Goal: Navigation & Orientation: Find specific page/section

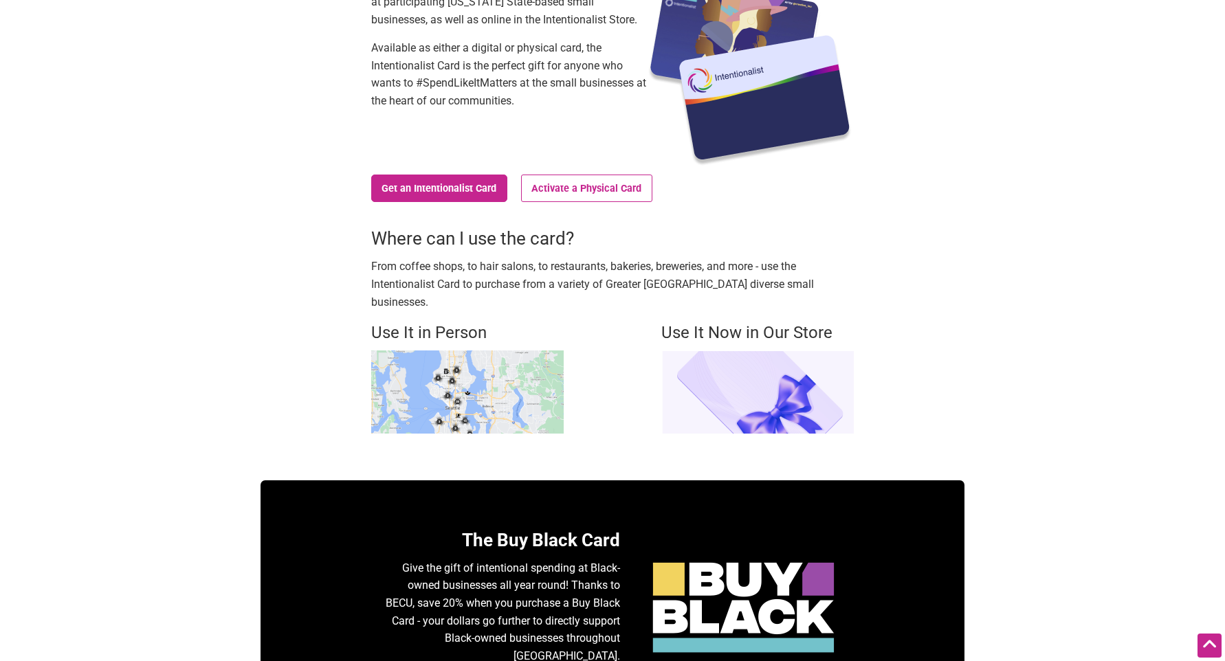
scroll to position [206, 0]
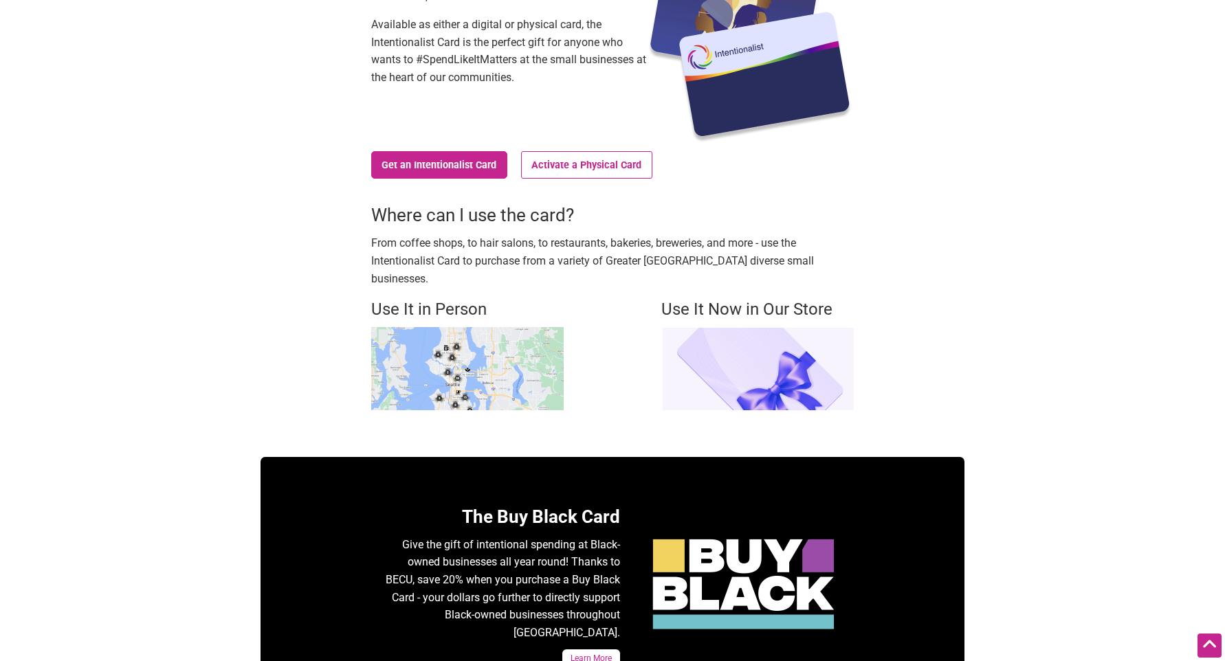
click at [500, 363] on img at bounding box center [467, 368] width 192 height 83
click at [460, 344] on img at bounding box center [467, 368] width 192 height 83
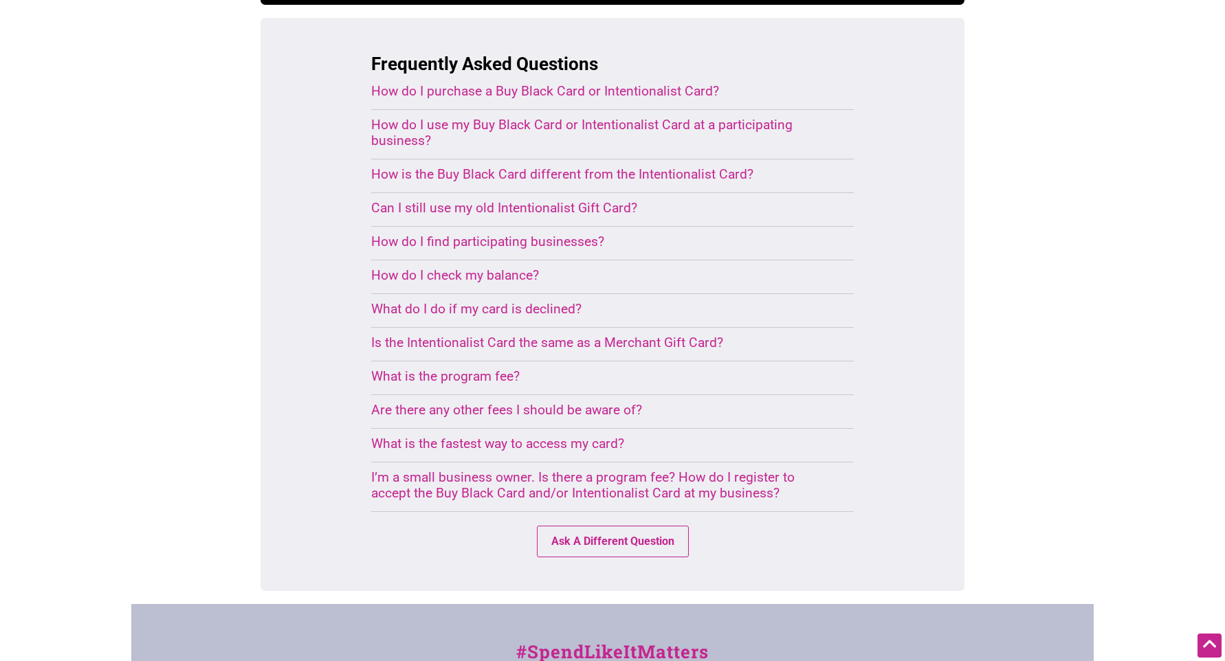
scroll to position [1100, 0]
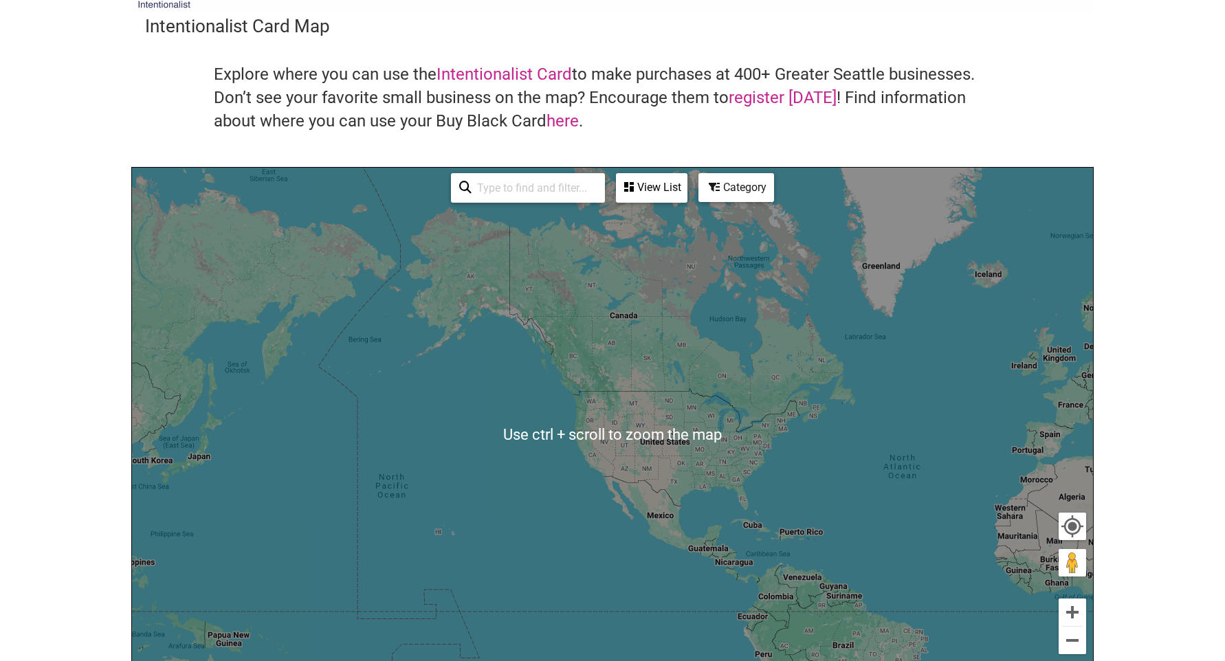
scroll to position [69, 0]
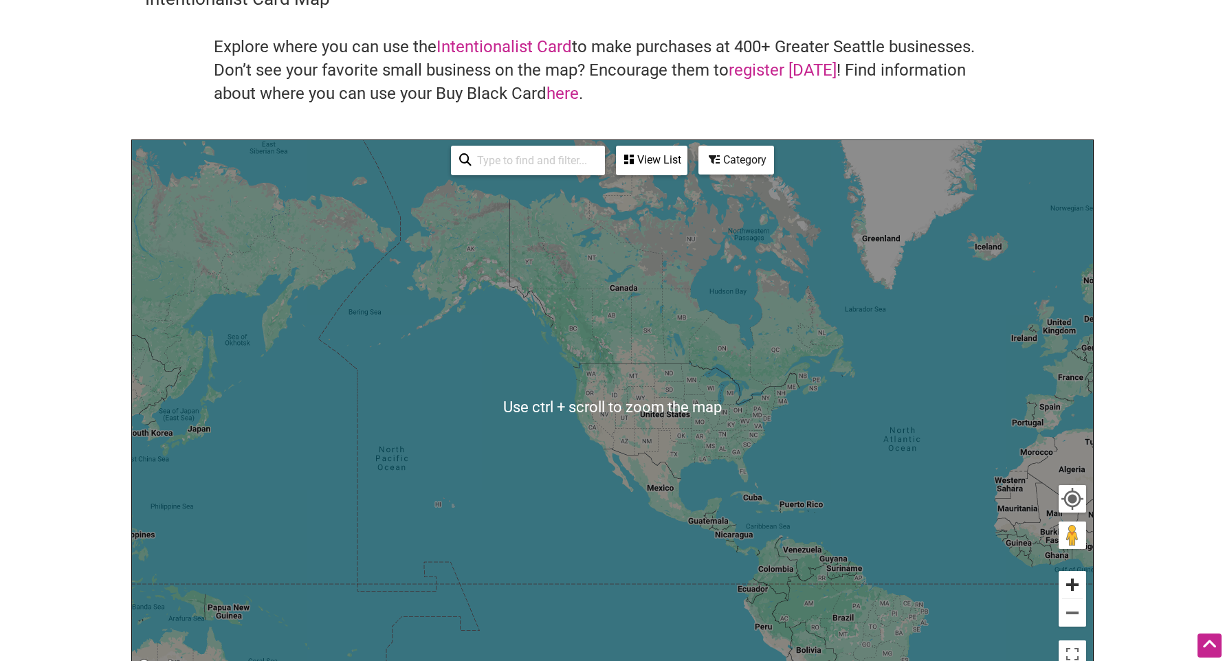
click at [1081, 584] on button "Zoom in" at bounding box center [1072, 584] width 27 height 27
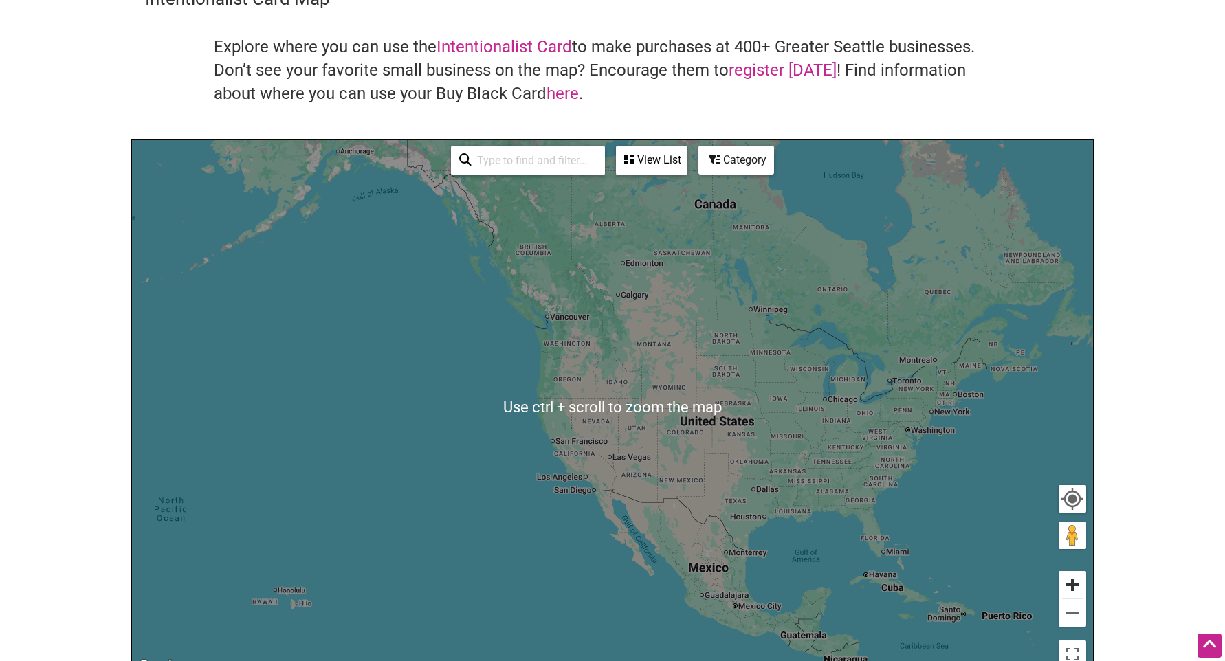
click at [1081, 584] on button "Zoom in" at bounding box center [1072, 584] width 27 height 27
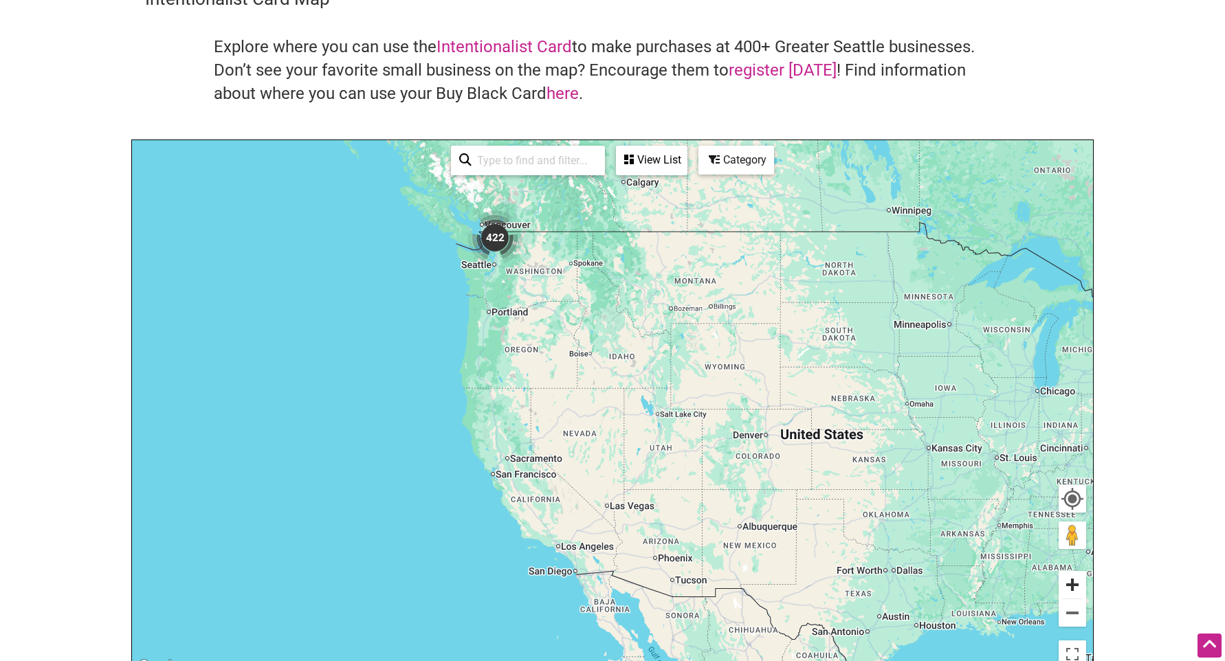
click at [1081, 584] on button "Zoom in" at bounding box center [1072, 584] width 27 height 27
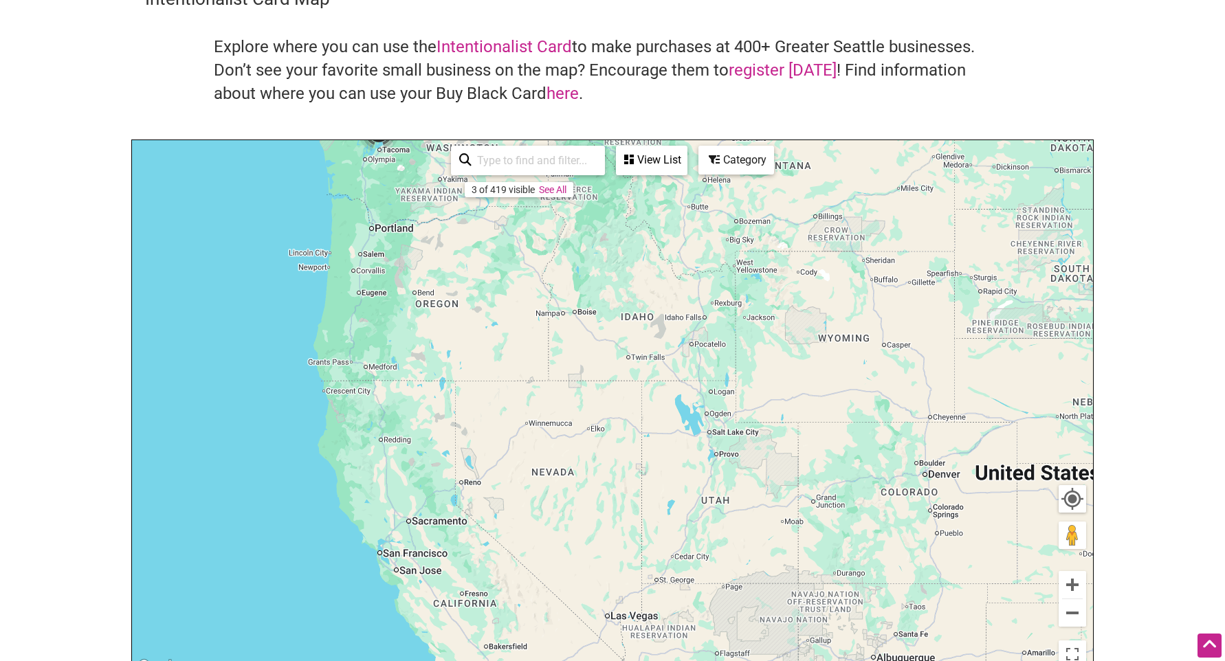
drag, startPoint x: 524, startPoint y: 280, endPoint x: 621, endPoint y: 420, distance: 170.3
click at [621, 420] on div "To navigate, press the arrow keys." at bounding box center [612, 407] width 961 height 535
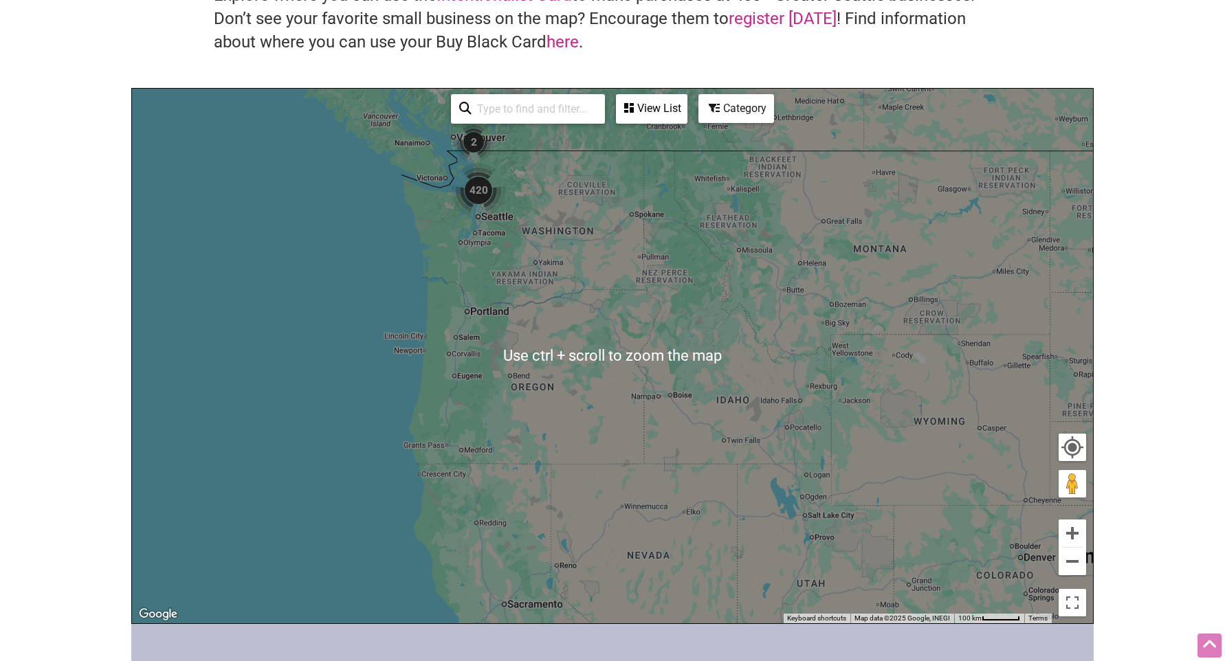
scroll to position [137, 0]
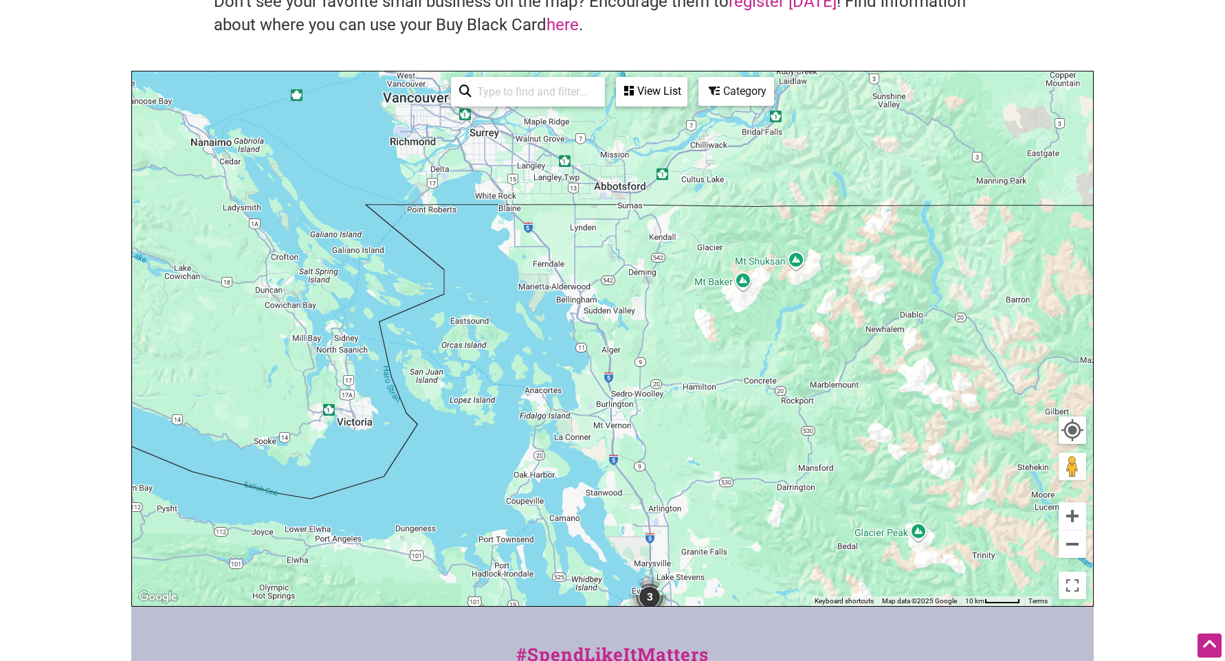
drag, startPoint x: 536, startPoint y: 199, endPoint x: 614, endPoint y: 632, distance: 440.7
click at [614, 632] on div "Intentionalist Spend like it matters 0 Add a Business Map Blog Store Offers Int…" at bounding box center [612, 407] width 962 height 1089
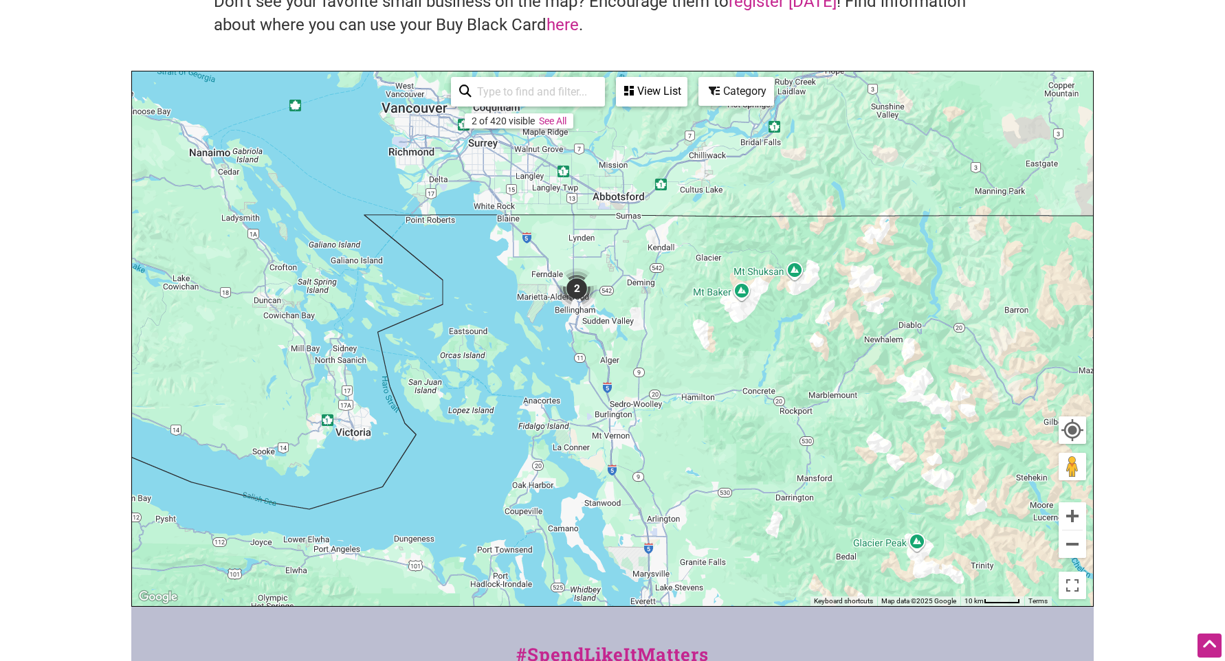
drag, startPoint x: 623, startPoint y: 392, endPoint x: 601, endPoint y: 538, distance: 147.4
click at [601, 538] on div "To navigate, press the arrow keys." at bounding box center [612, 338] width 961 height 535
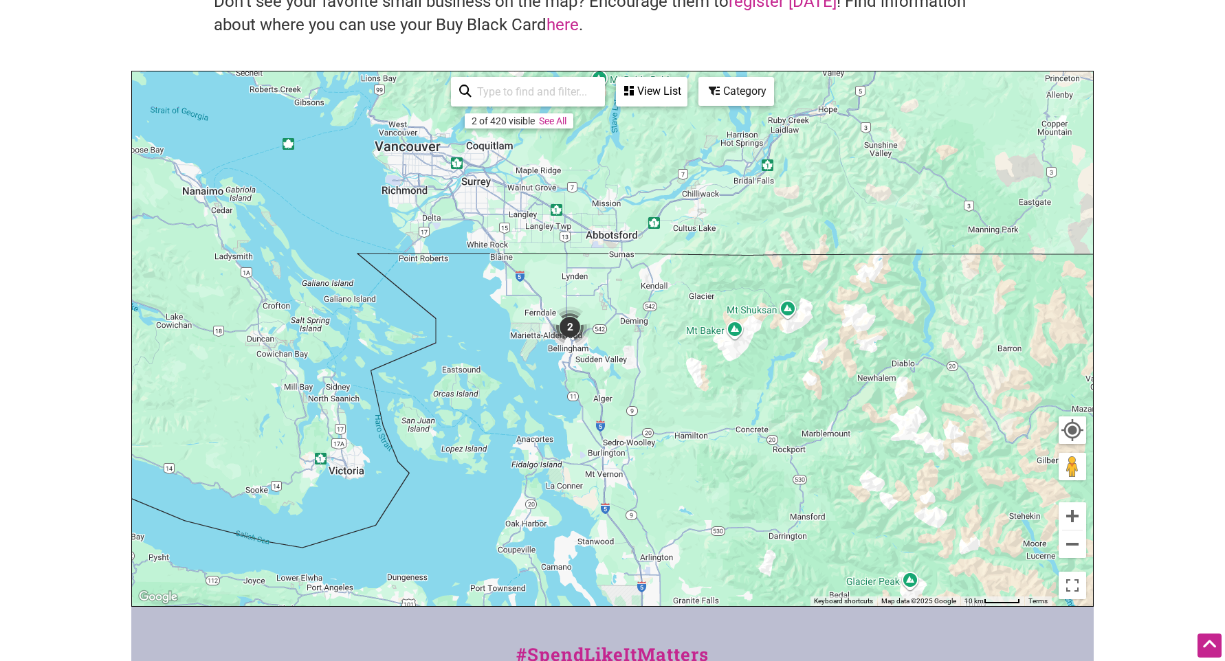
click at [601, 538] on div "To navigate, press the arrow keys." at bounding box center [612, 338] width 961 height 535
click at [574, 320] on img "2" at bounding box center [569, 327] width 41 height 41
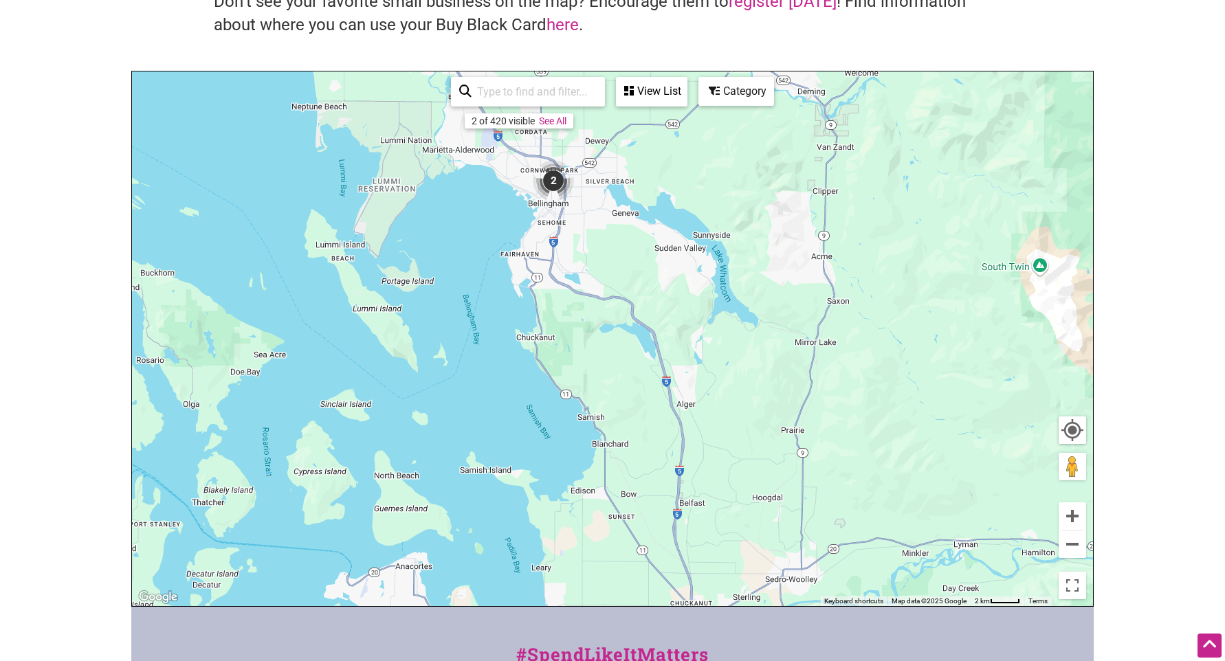
drag, startPoint x: 661, startPoint y: 462, endPoint x: 634, endPoint y: 318, distance: 146.7
click at [634, 318] on div "To navigate, press the arrow keys." at bounding box center [612, 338] width 961 height 535
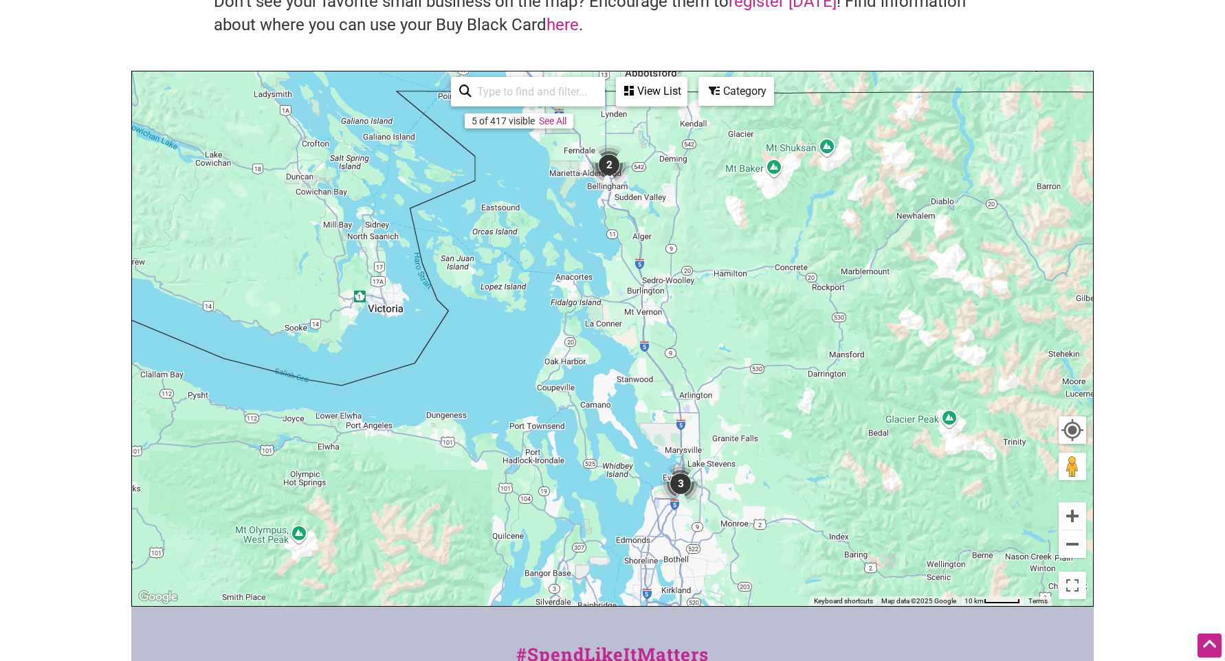
drag, startPoint x: 653, startPoint y: 479, endPoint x: 637, endPoint y: 194, distance: 285.7
click at [646, 205] on div "To navigate, press the arrow keys." at bounding box center [612, 338] width 961 height 535
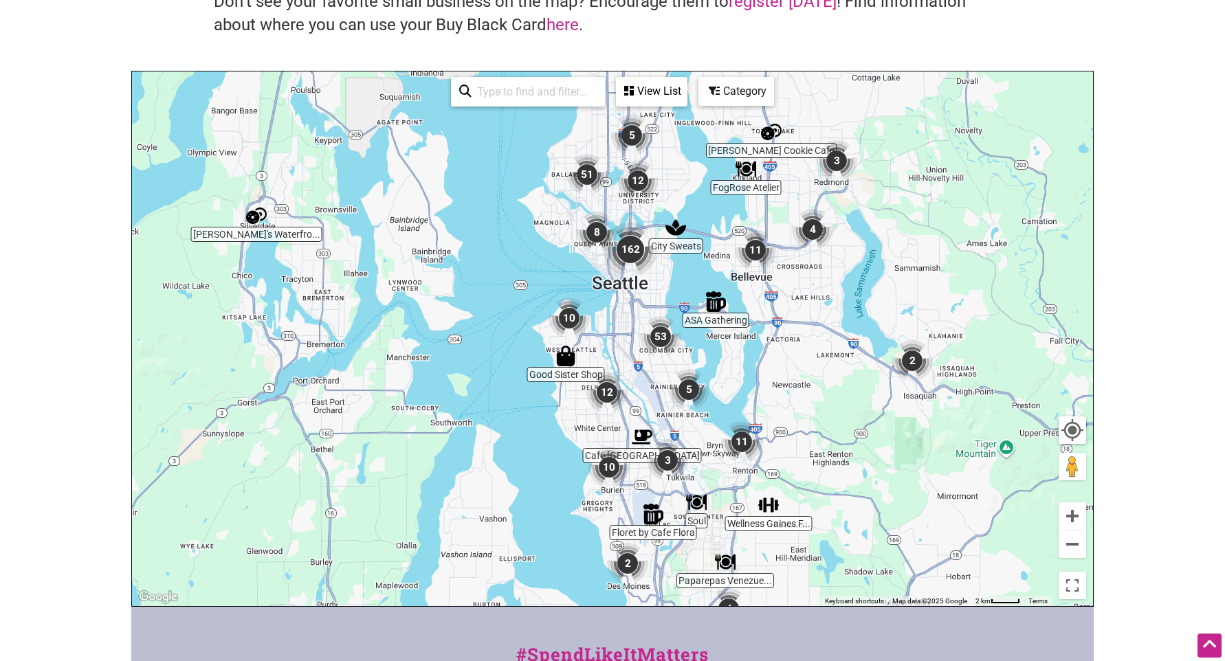
drag, startPoint x: 524, startPoint y: 248, endPoint x: 614, endPoint y: 309, distance: 108.5
click at [614, 309] on div "To navigate, press the arrow keys." at bounding box center [612, 338] width 961 height 535
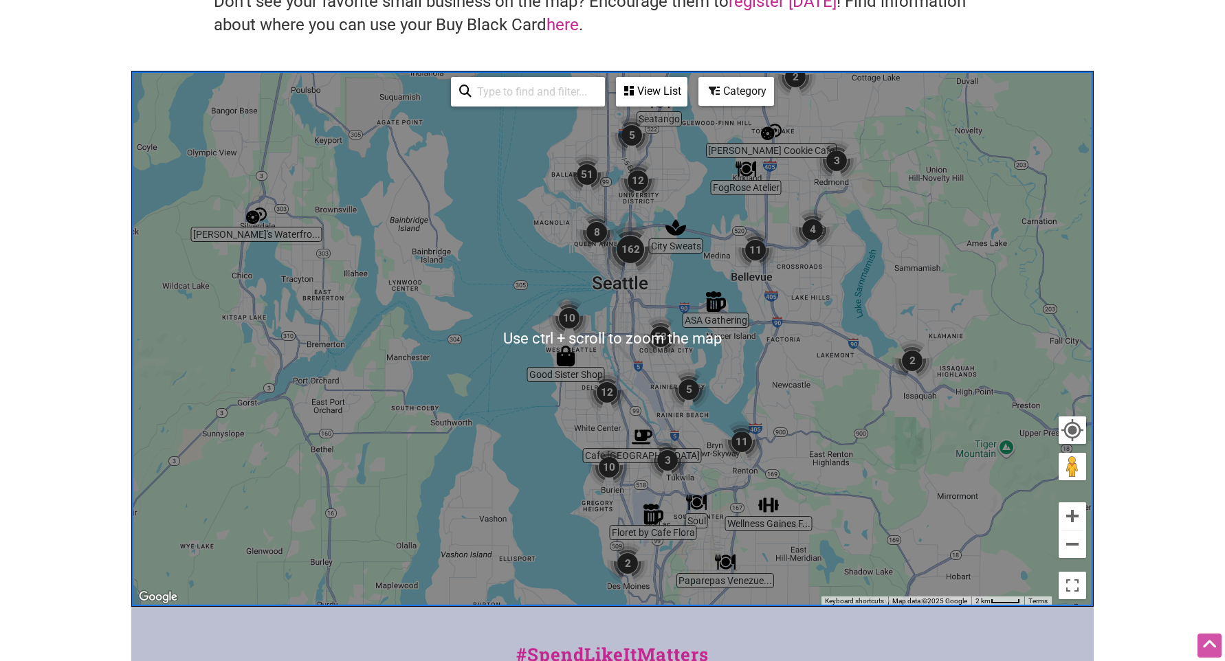
scroll to position [206, 0]
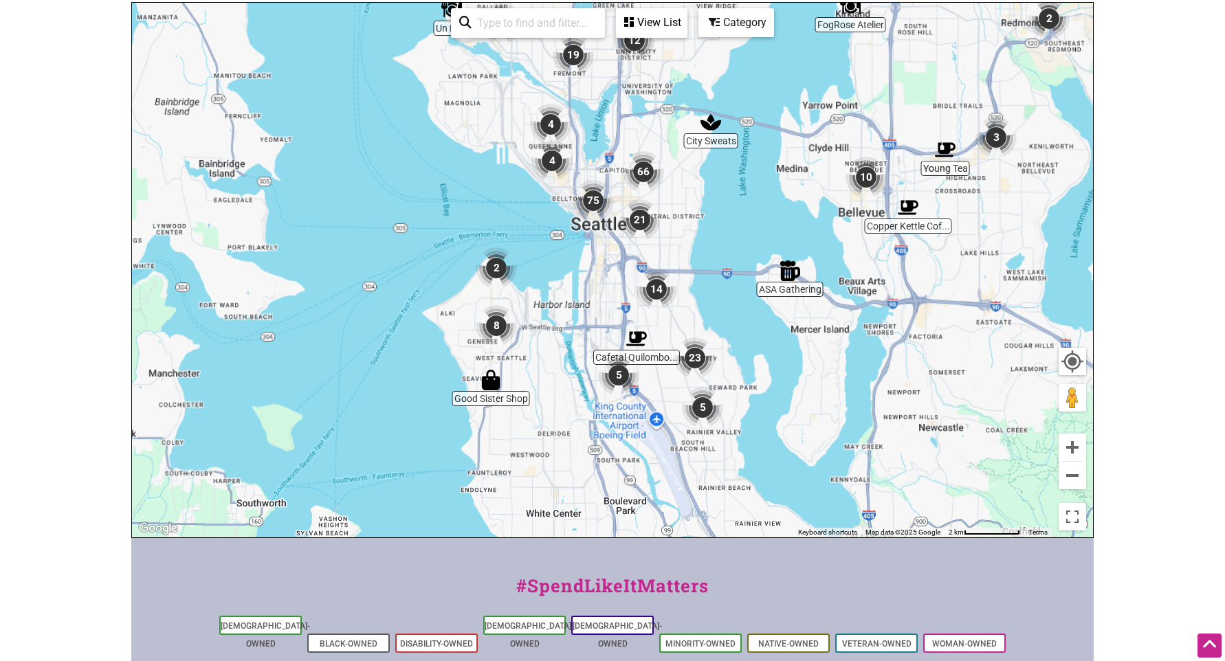
drag, startPoint x: 553, startPoint y: 430, endPoint x: 531, endPoint y: 312, distance: 120.3
click at [550, 324] on div "To navigate, press the arrow keys." at bounding box center [612, 270] width 961 height 535
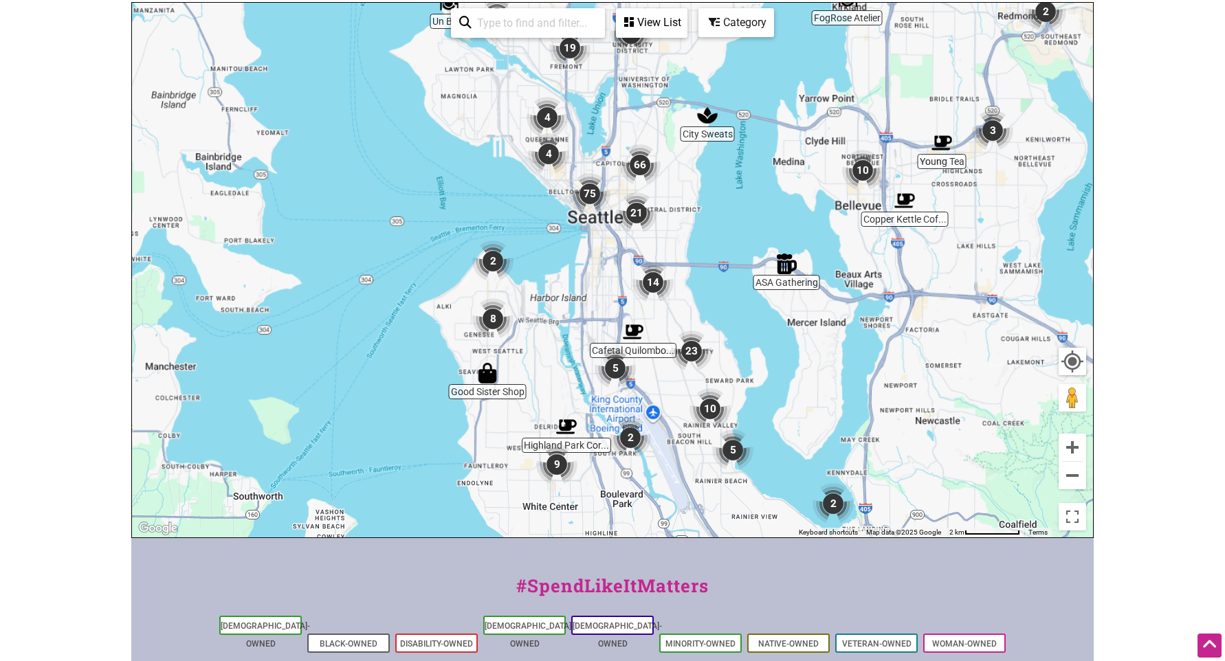
click at [492, 313] on img "8" at bounding box center [492, 318] width 41 height 41
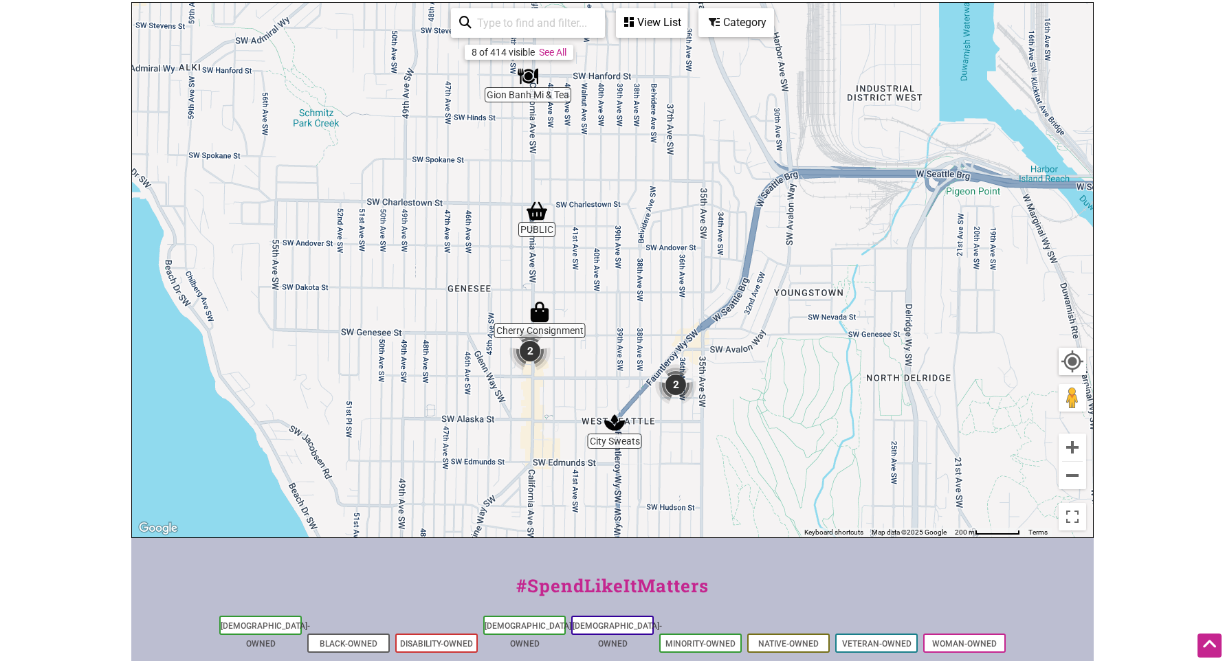
drag, startPoint x: 604, startPoint y: 265, endPoint x: 590, endPoint y: 254, distance: 17.6
click at [590, 254] on div "To navigate, press the arrow keys." at bounding box center [612, 270] width 961 height 535
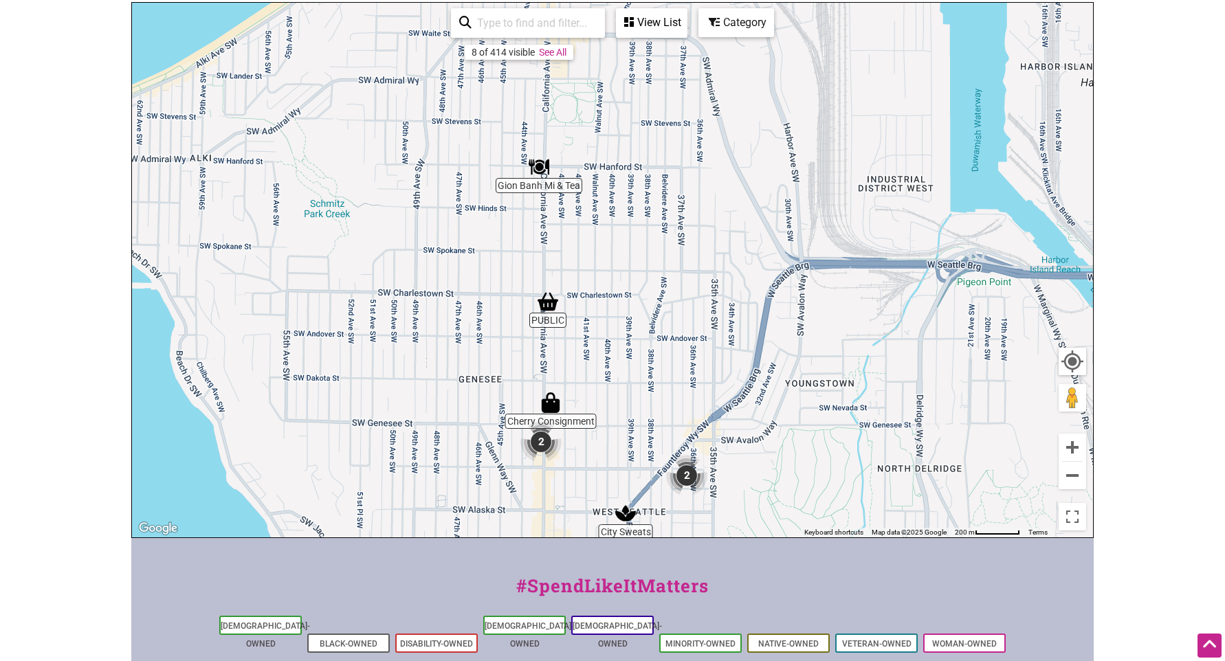
drag, startPoint x: 616, startPoint y: 274, endPoint x: 626, endPoint y: 368, distance: 95.4
click at [629, 373] on div "To navigate, press the arrow keys." at bounding box center [612, 270] width 961 height 535
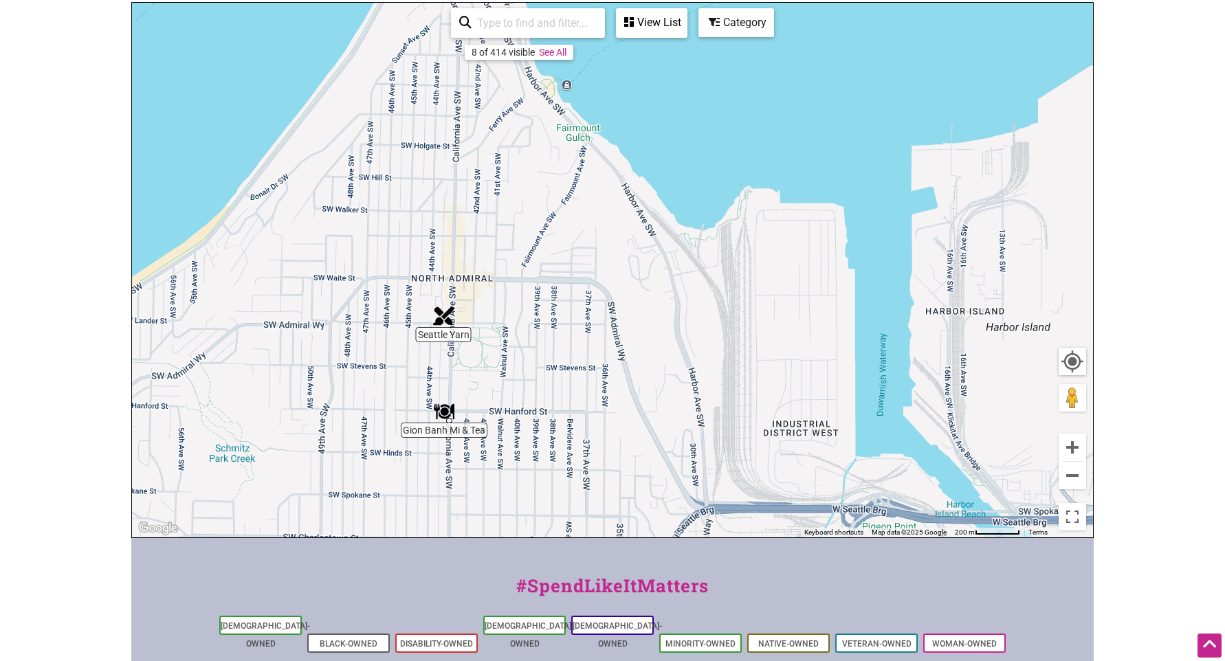
drag, startPoint x: 595, startPoint y: 234, endPoint x: 496, endPoint y: 466, distance: 252.5
click at [496, 466] on div "To navigate, press the arrow keys." at bounding box center [612, 270] width 961 height 535
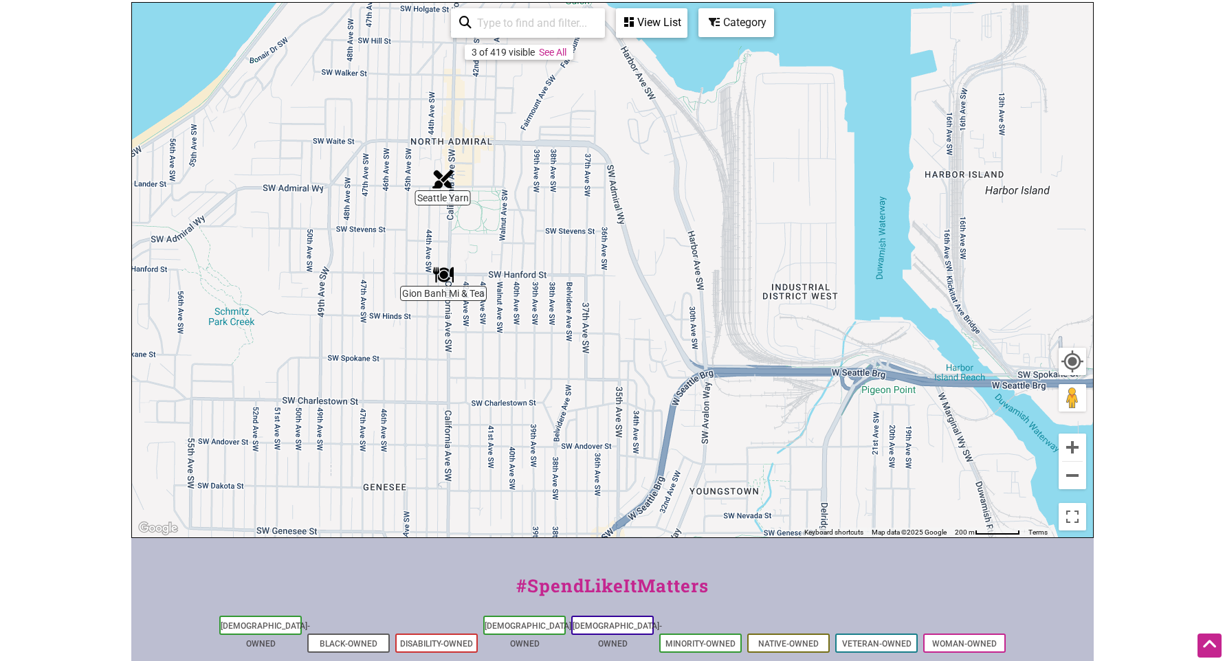
drag, startPoint x: 513, startPoint y: 279, endPoint x: 511, endPoint y: 136, distance: 143.0
click at [511, 136] on div "To navigate, press the arrow keys." at bounding box center [612, 270] width 961 height 535
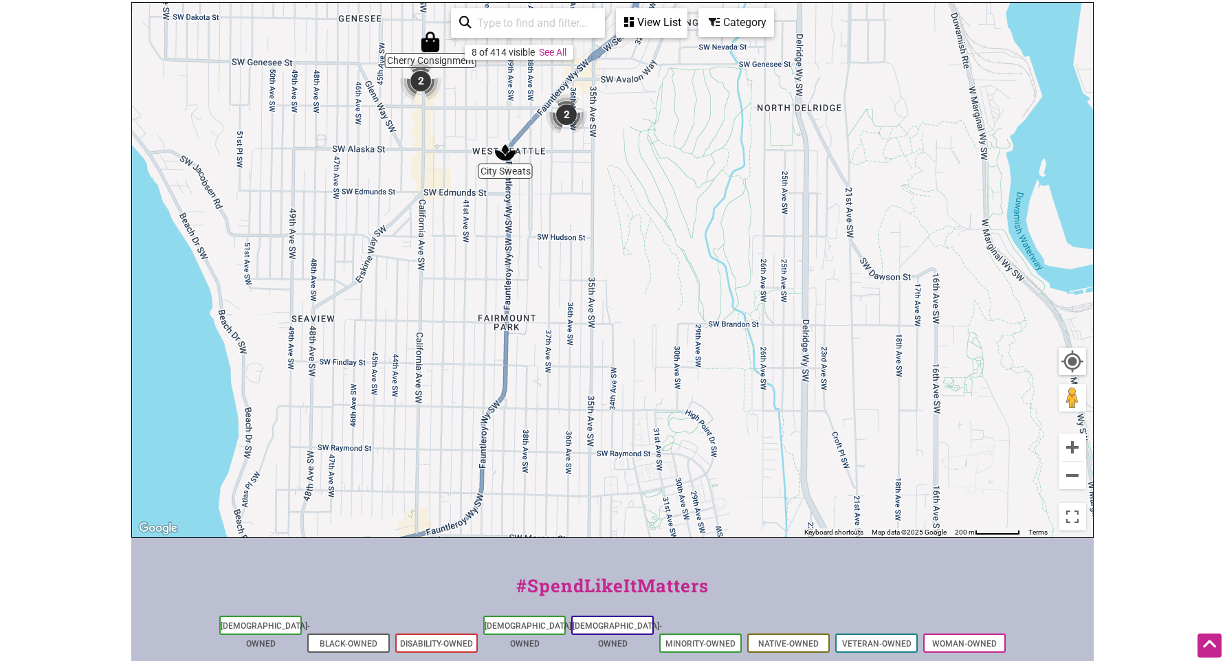
drag, startPoint x: 621, startPoint y: 225, endPoint x: 645, endPoint y: 65, distance: 162.1
click at [645, 65] on div "To navigate, press the arrow keys." at bounding box center [612, 270] width 961 height 535
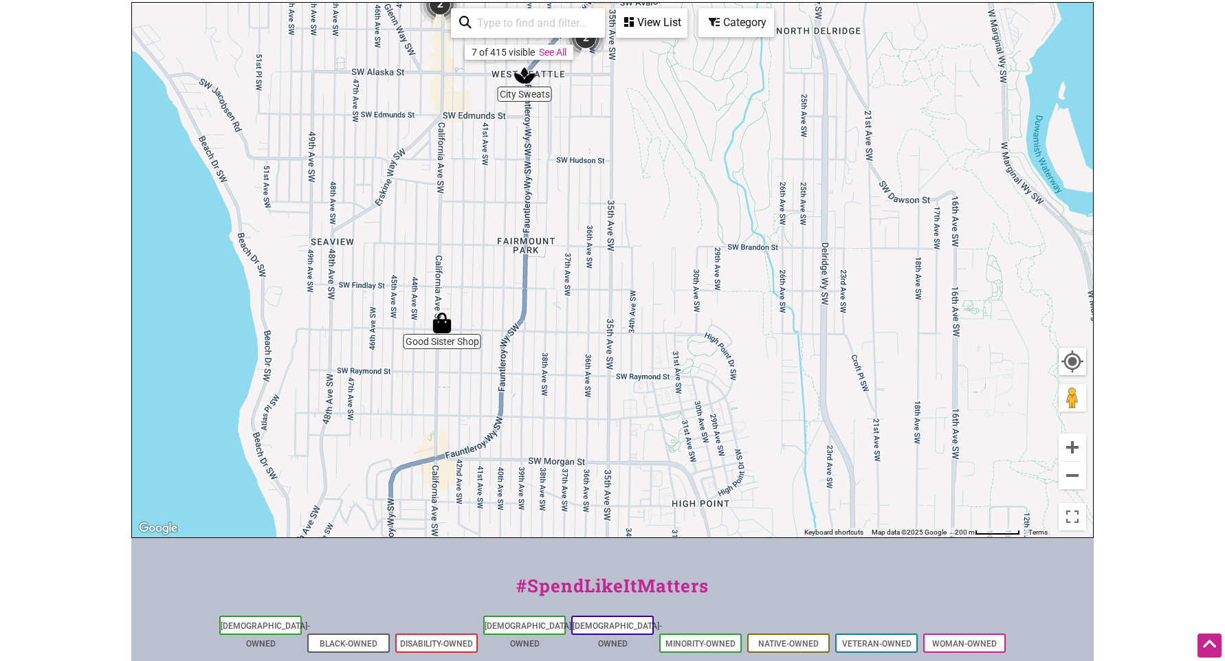
drag, startPoint x: 649, startPoint y: 316, endPoint x: 580, endPoint y: 65, distance: 260.8
click at [580, 65] on div "To navigate, press the arrow keys." at bounding box center [612, 270] width 961 height 535
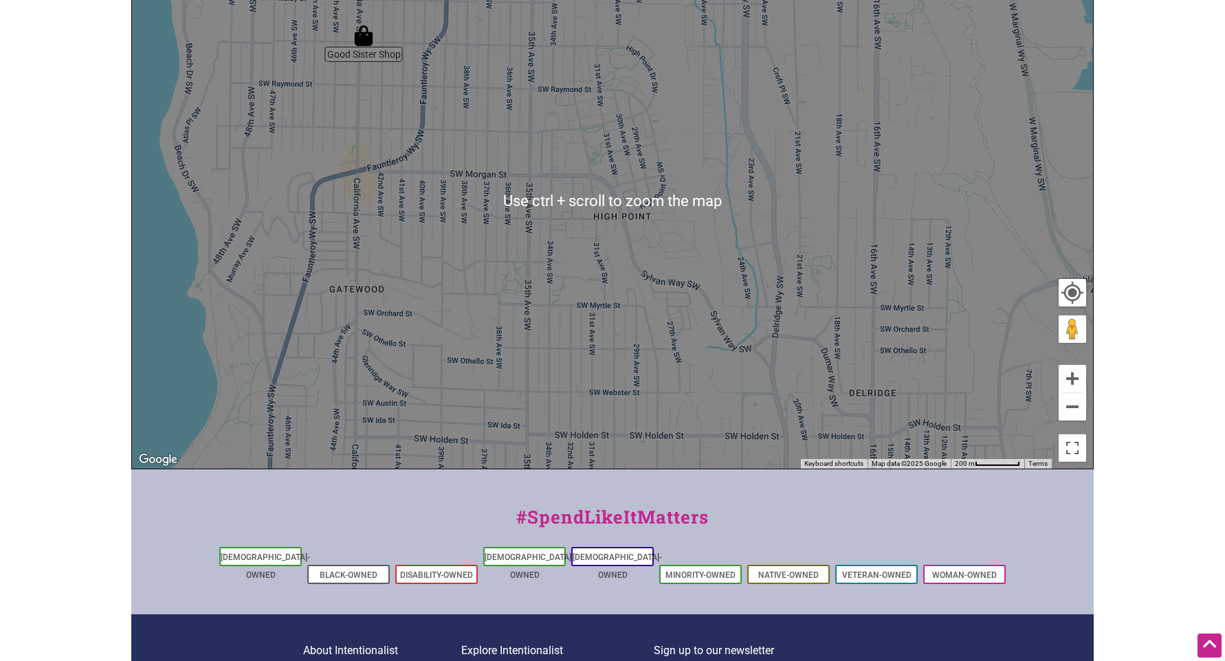
click at [677, 164] on div "To navigate, press the arrow keys." at bounding box center [612, 201] width 961 height 535
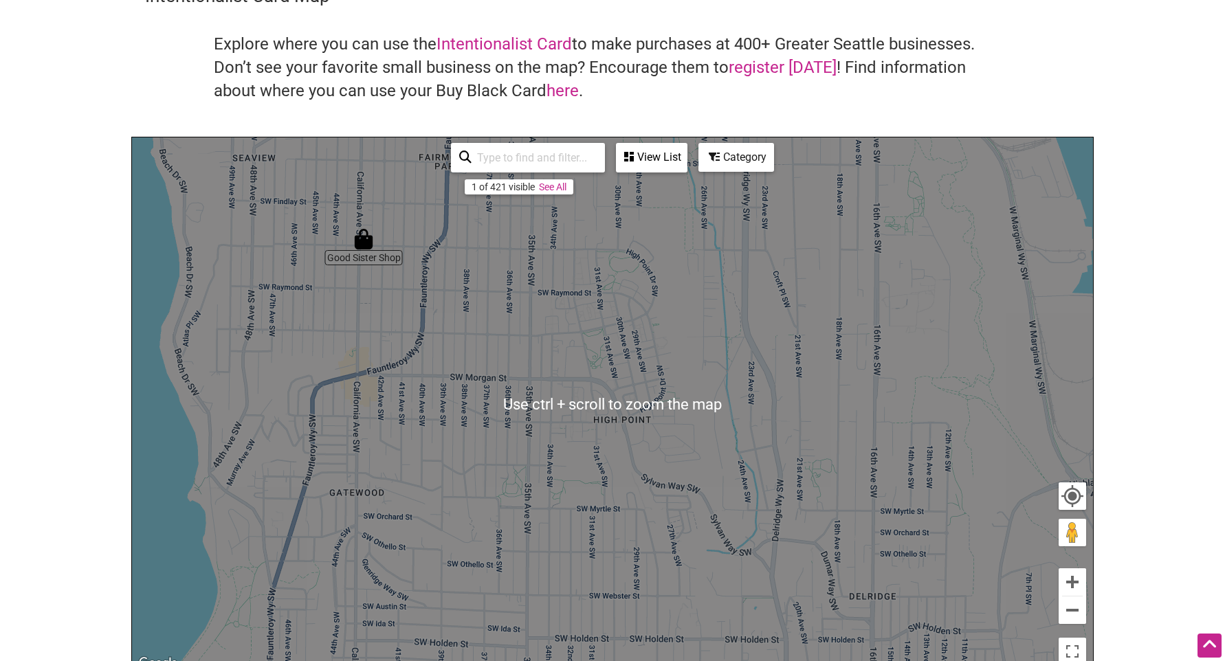
scroll to position [69, 0]
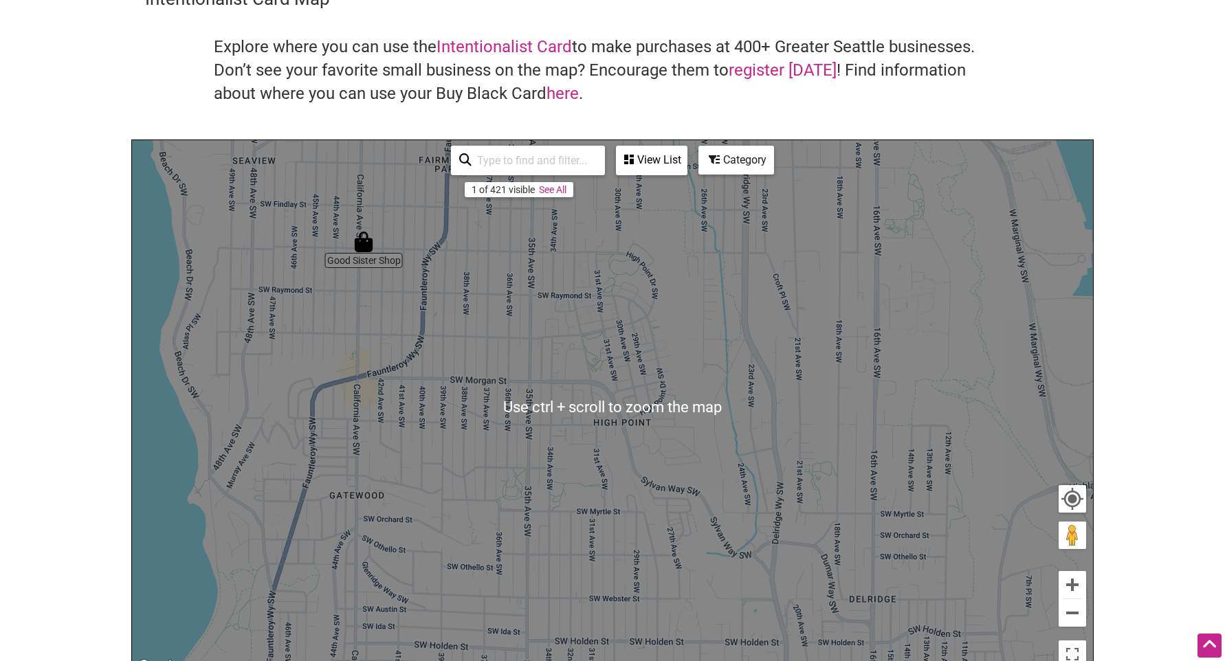
drag, startPoint x: 717, startPoint y: 269, endPoint x: 532, endPoint y: 557, distance: 342.8
click at [532, 557] on div "To navigate, press the arrow keys." at bounding box center [612, 407] width 961 height 535
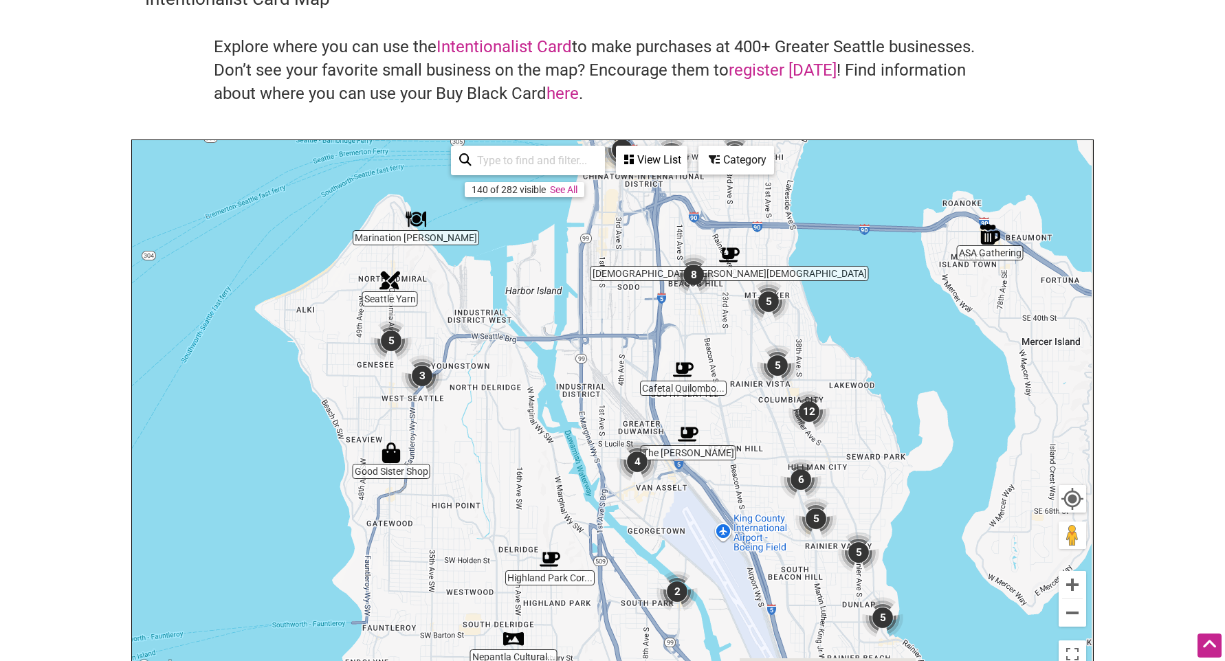
drag, startPoint x: 644, startPoint y: 333, endPoint x: 549, endPoint y: 306, distance: 99.4
click at [549, 306] on div "To navigate, press the arrow keys." at bounding box center [612, 407] width 961 height 535
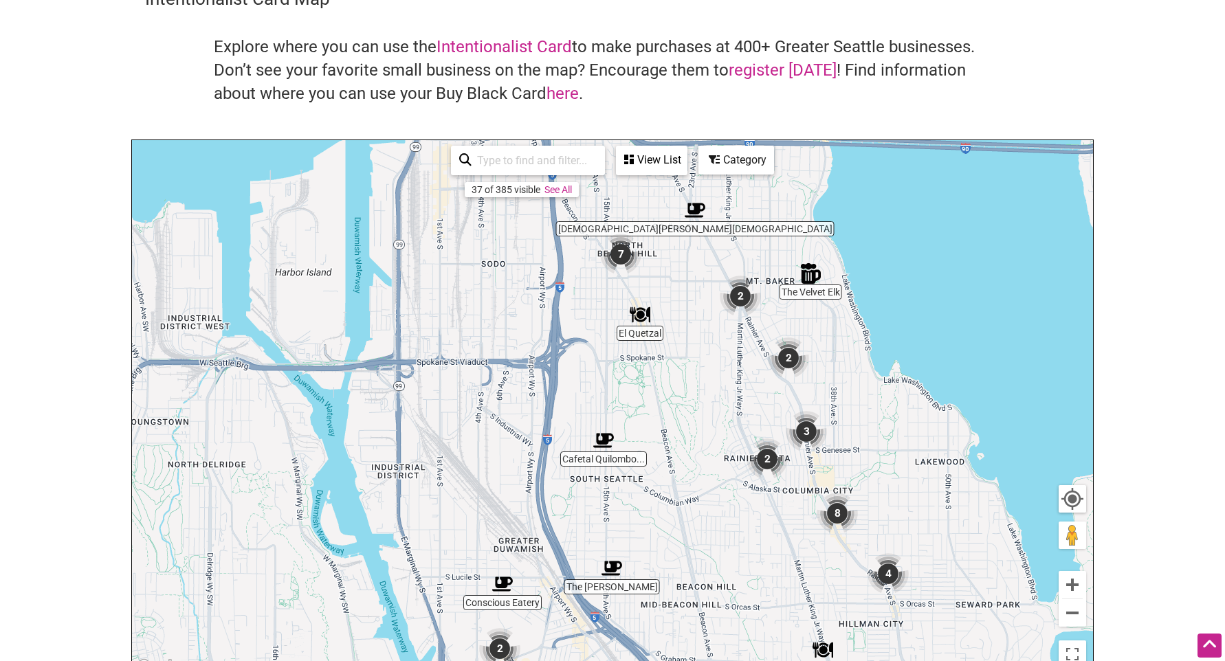
click at [619, 266] on img "7" at bounding box center [620, 254] width 41 height 41
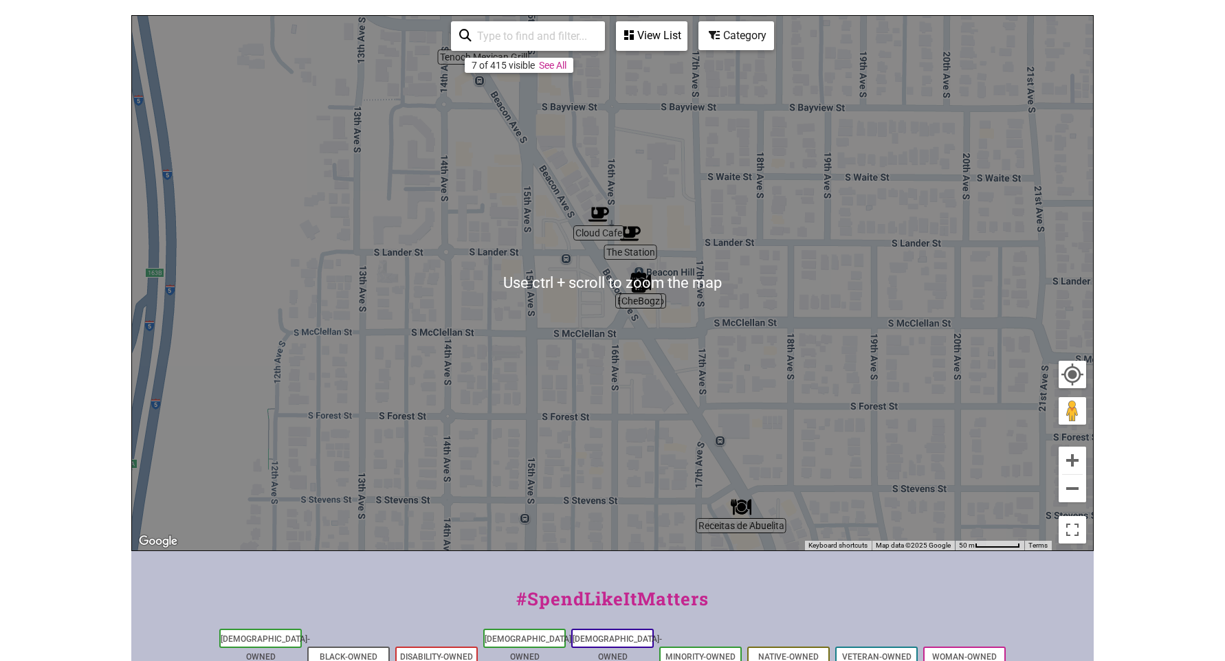
scroll to position [206, 0]
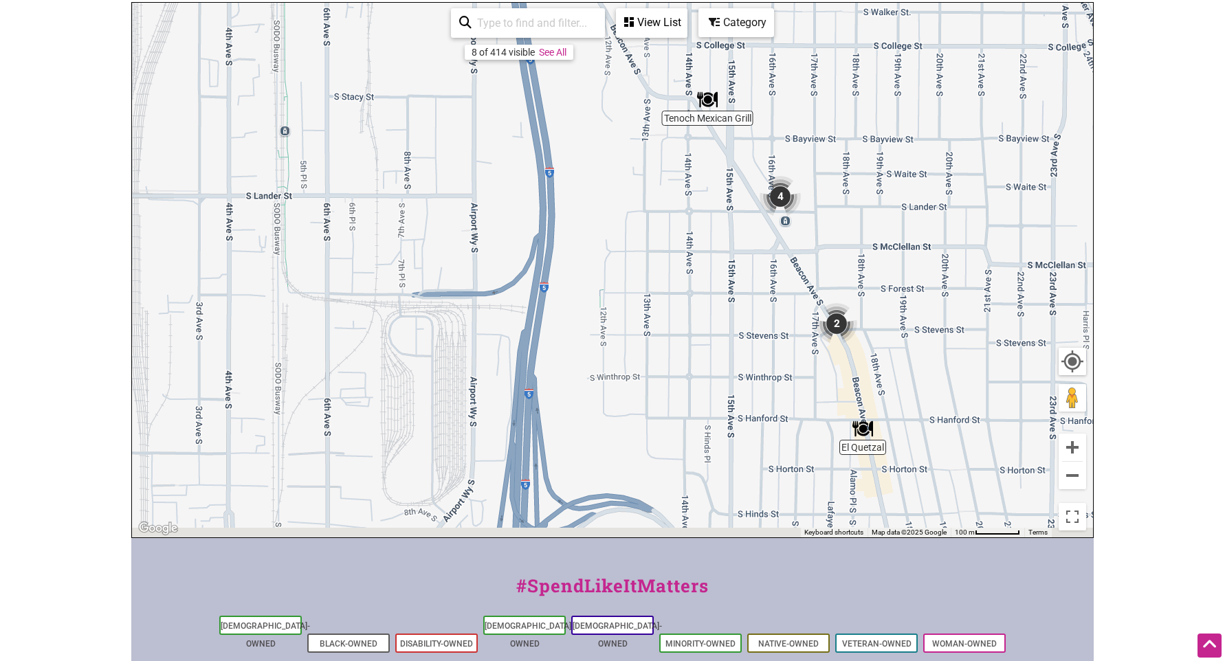
drag, startPoint x: 952, startPoint y: 404, endPoint x: 861, endPoint y: 304, distance: 135.7
click at [861, 304] on div "To navigate, press the arrow keys." at bounding box center [612, 270] width 961 height 535
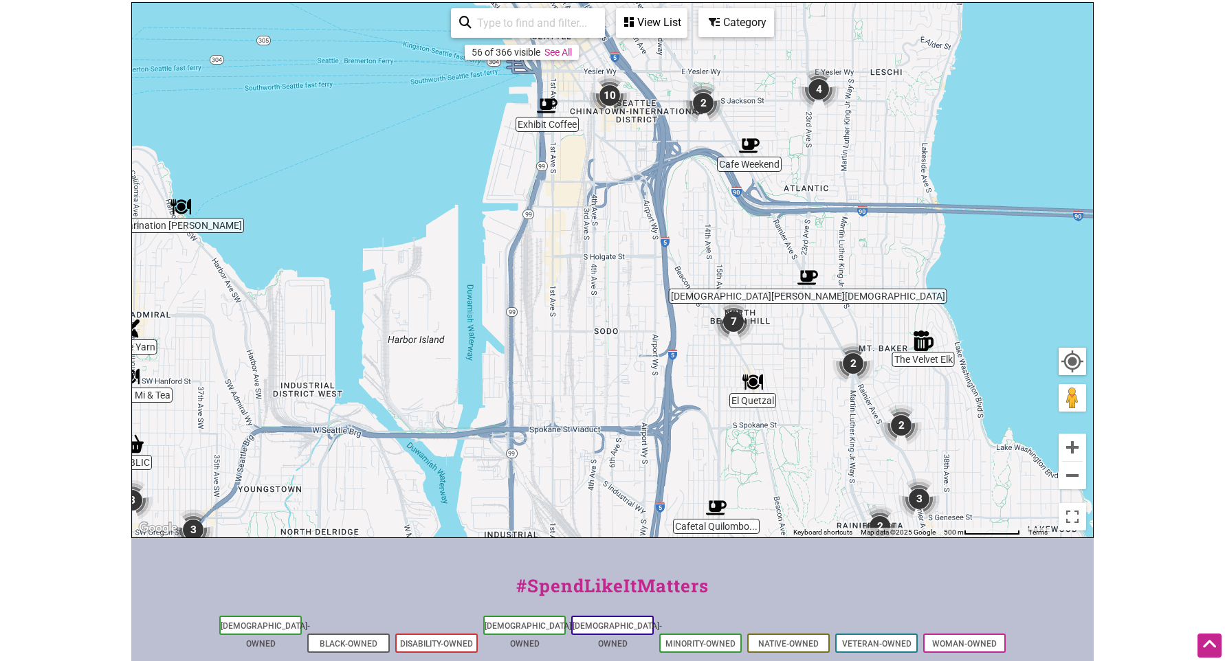
drag, startPoint x: 848, startPoint y: 230, endPoint x: 777, endPoint y: 333, distance: 125.1
click at [777, 333] on div "To navigate, press the arrow keys." at bounding box center [612, 270] width 961 height 535
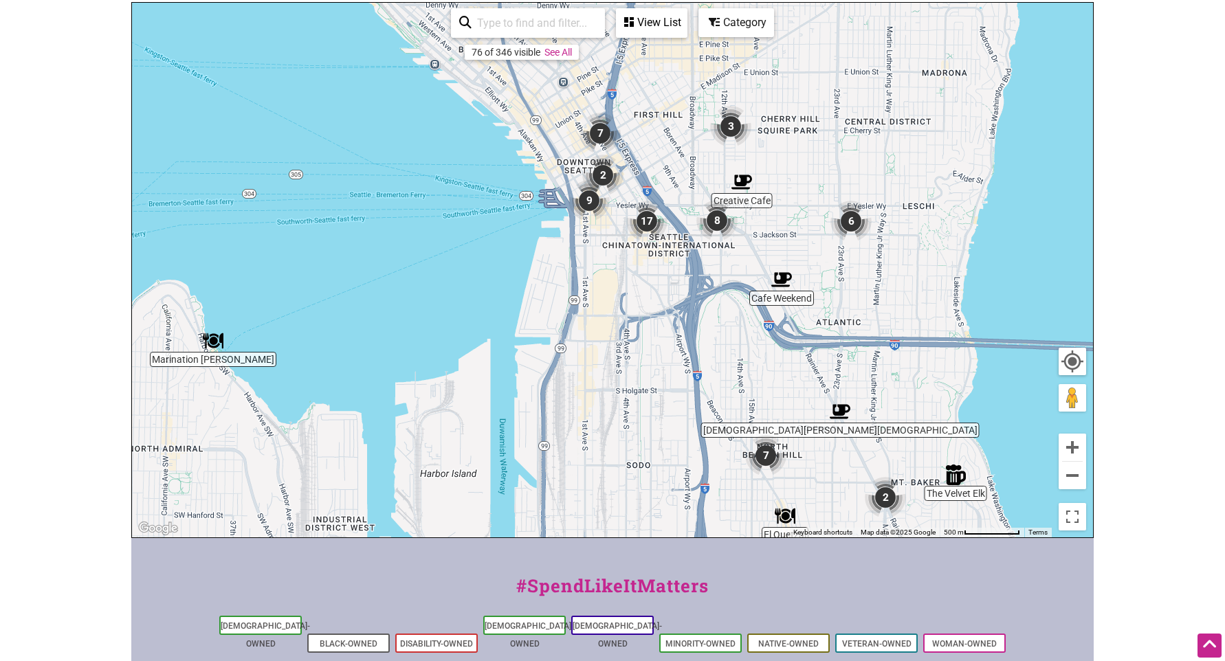
drag, startPoint x: 631, startPoint y: 182, endPoint x: 661, endPoint y: 340, distance: 161.0
click at [661, 340] on div "To navigate, press the arrow keys." at bounding box center [612, 270] width 961 height 535
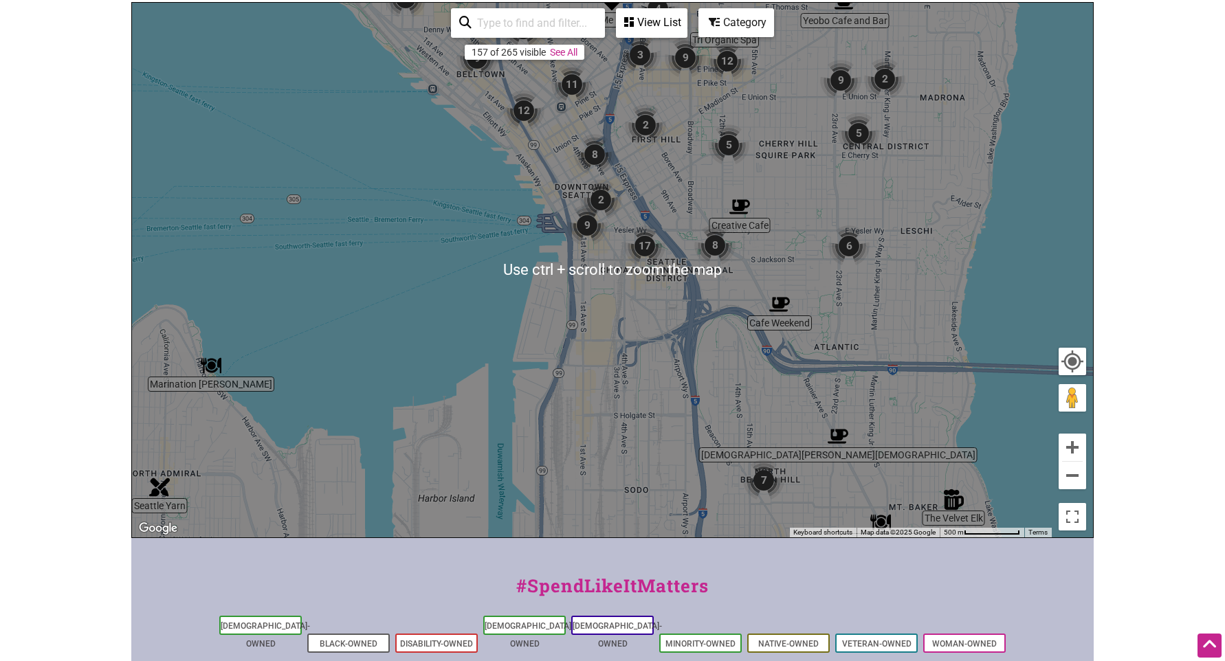
click at [642, 244] on img "17" at bounding box center [644, 245] width 41 height 41
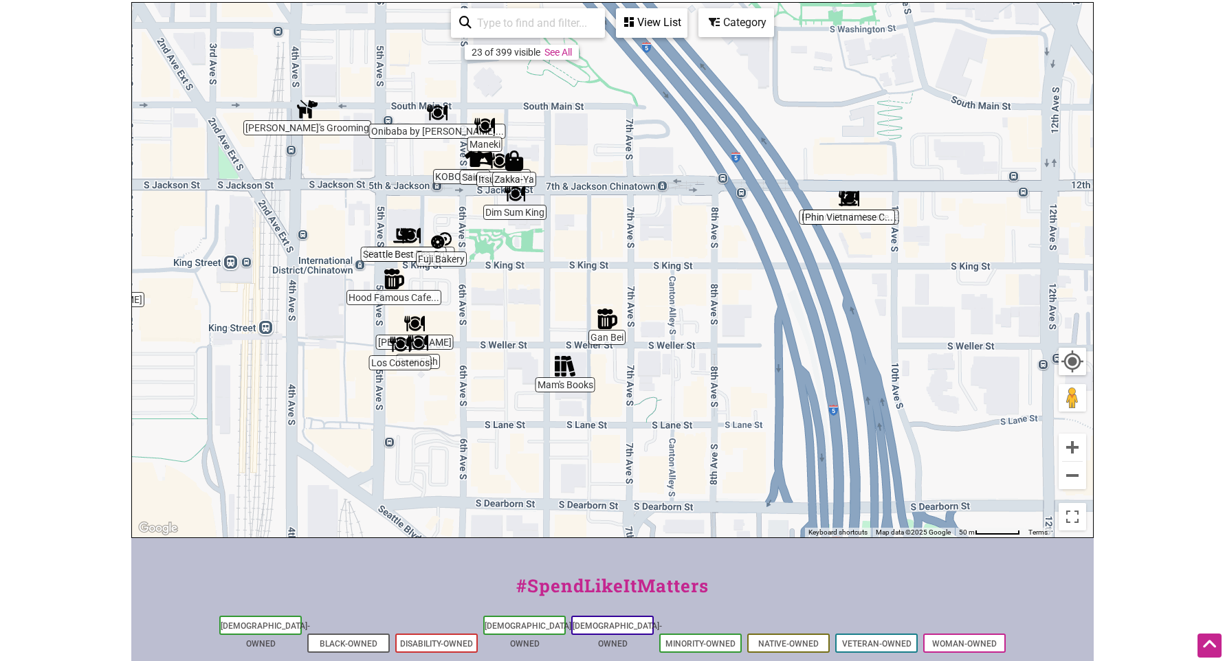
drag, startPoint x: 377, startPoint y: 245, endPoint x: 223, endPoint y: 221, distance: 156.4
click at [223, 221] on div "To navigate, press the arrow keys." at bounding box center [612, 270] width 961 height 535
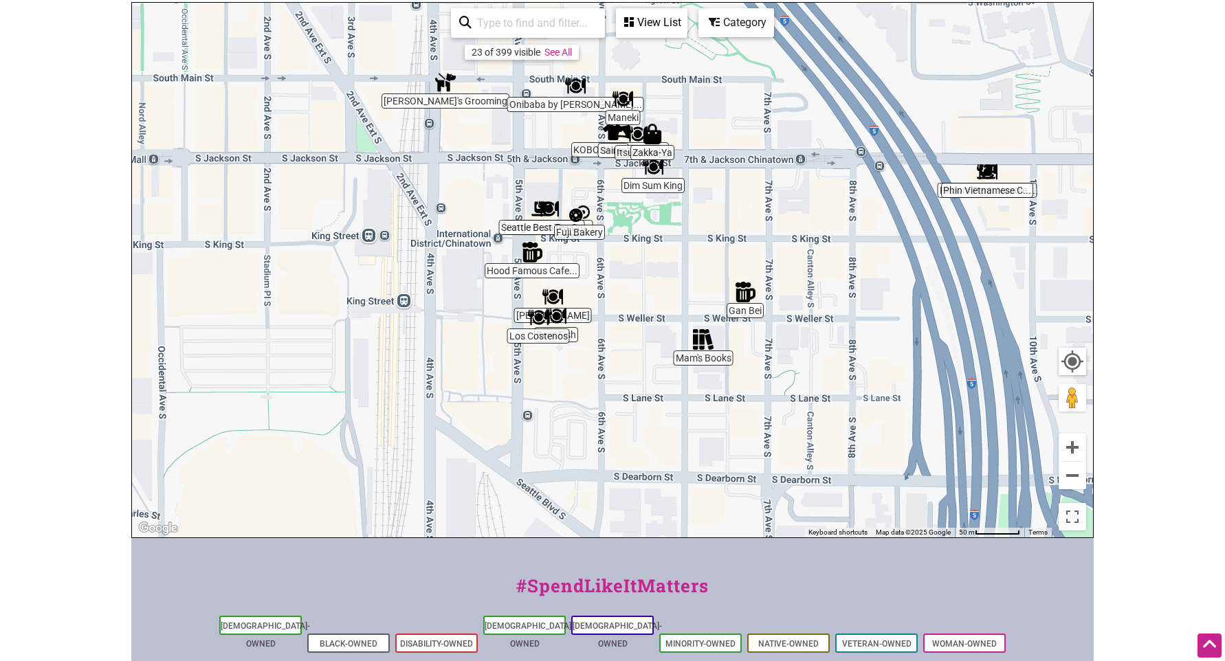
drag, startPoint x: 261, startPoint y: 209, endPoint x: 371, endPoint y: 190, distance: 111.6
click at [371, 190] on div "To navigate, press the arrow keys." at bounding box center [612, 270] width 961 height 535
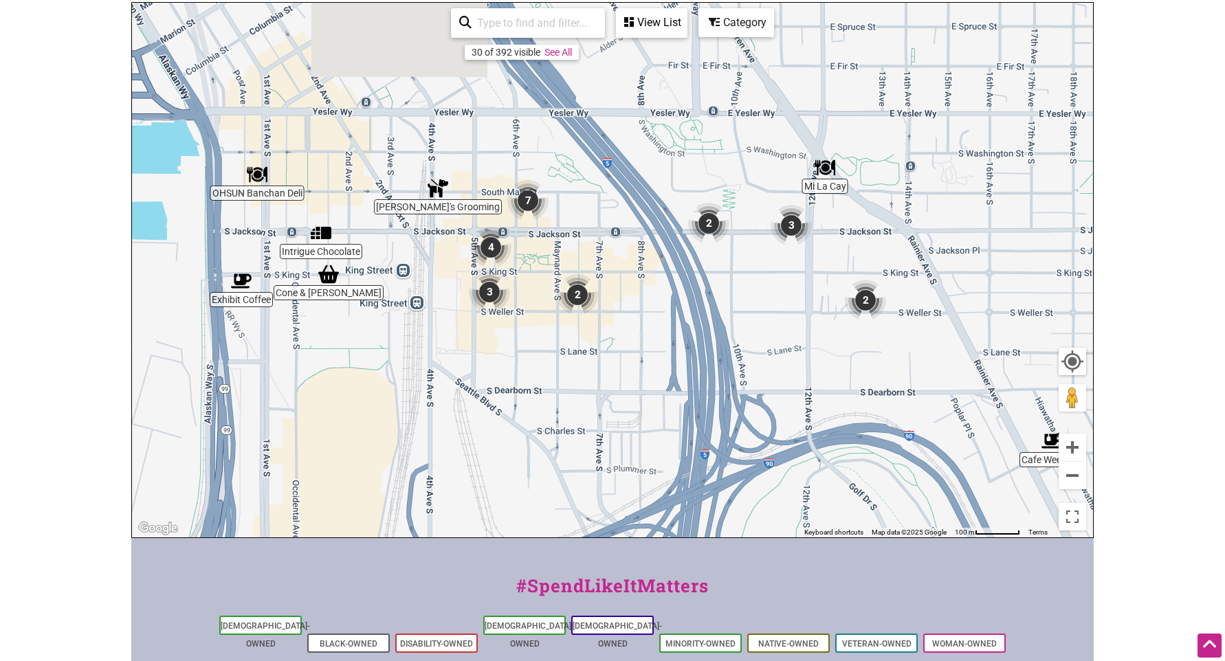
drag, startPoint x: 728, startPoint y: 143, endPoint x: 684, endPoint y: 333, distance: 194.7
click at [684, 333] on div "To navigate, press the arrow keys." at bounding box center [612, 270] width 961 height 535
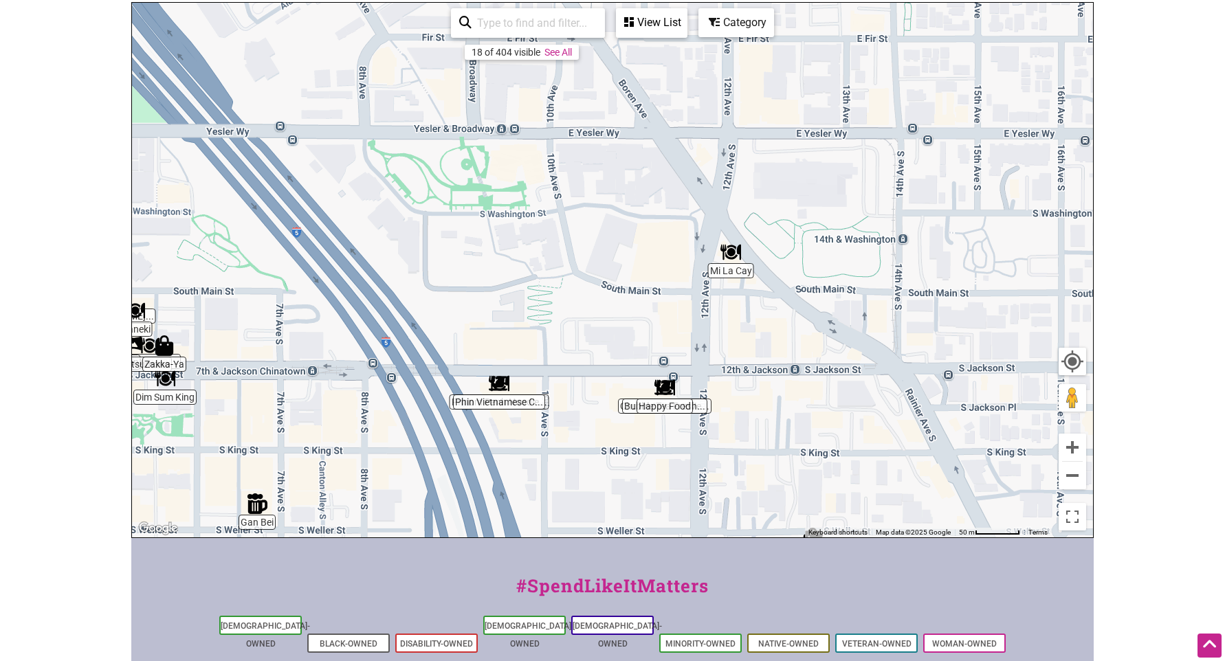
drag, startPoint x: 883, startPoint y: 277, endPoint x: 815, endPoint y: 408, distance: 148.2
click at [815, 408] on div "To navigate, press the arrow keys." at bounding box center [612, 270] width 961 height 535
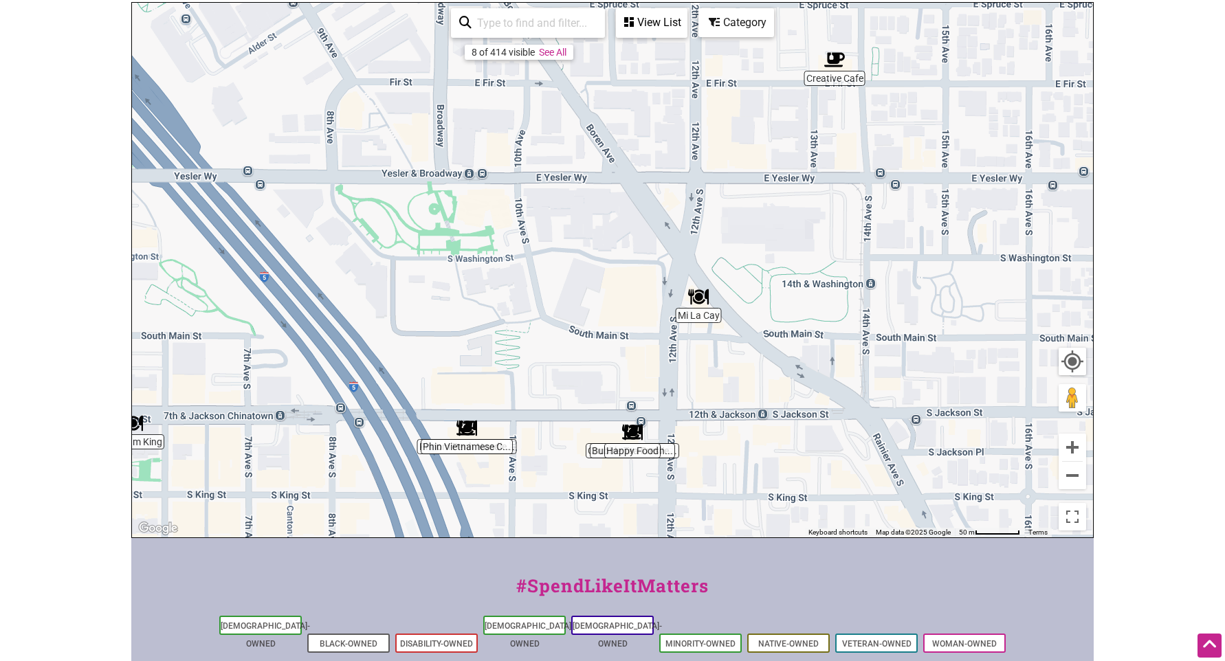
drag, startPoint x: 804, startPoint y: 363, endPoint x: 810, endPoint y: 338, distance: 25.3
click at [815, 339] on div "To navigate, press the arrow keys." at bounding box center [612, 270] width 961 height 535
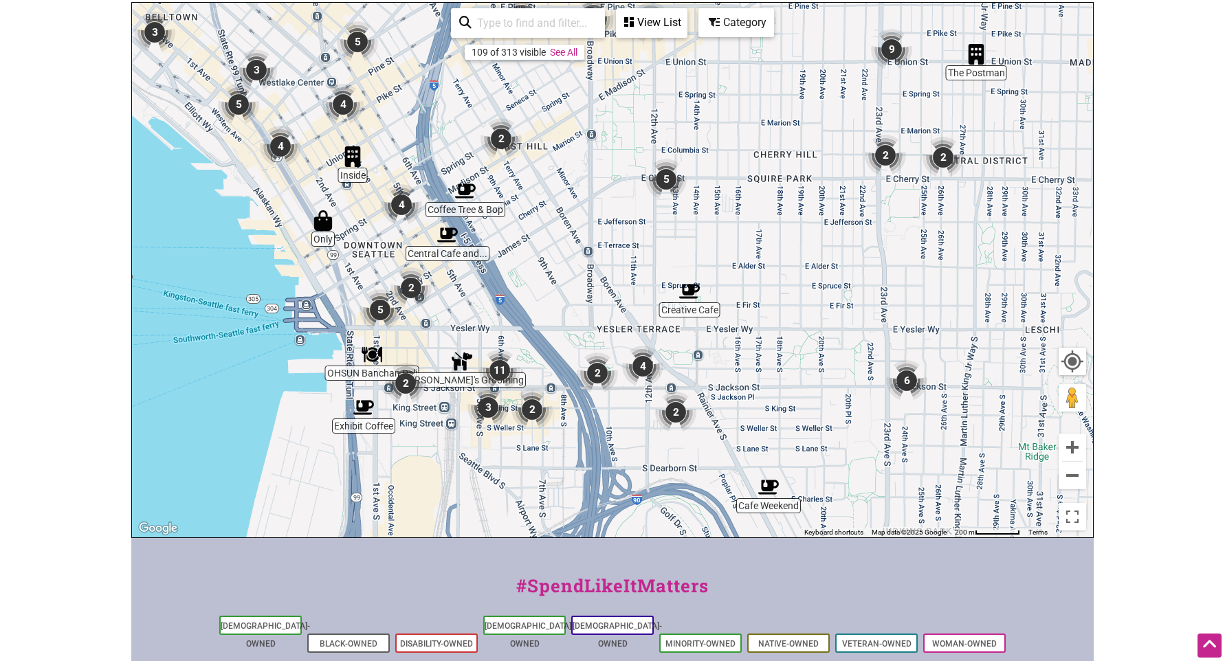
drag, startPoint x: 739, startPoint y: 269, endPoint x: 595, endPoint y: 302, distance: 148.1
click at [595, 304] on div "To navigate, press the arrow keys." at bounding box center [612, 270] width 961 height 535
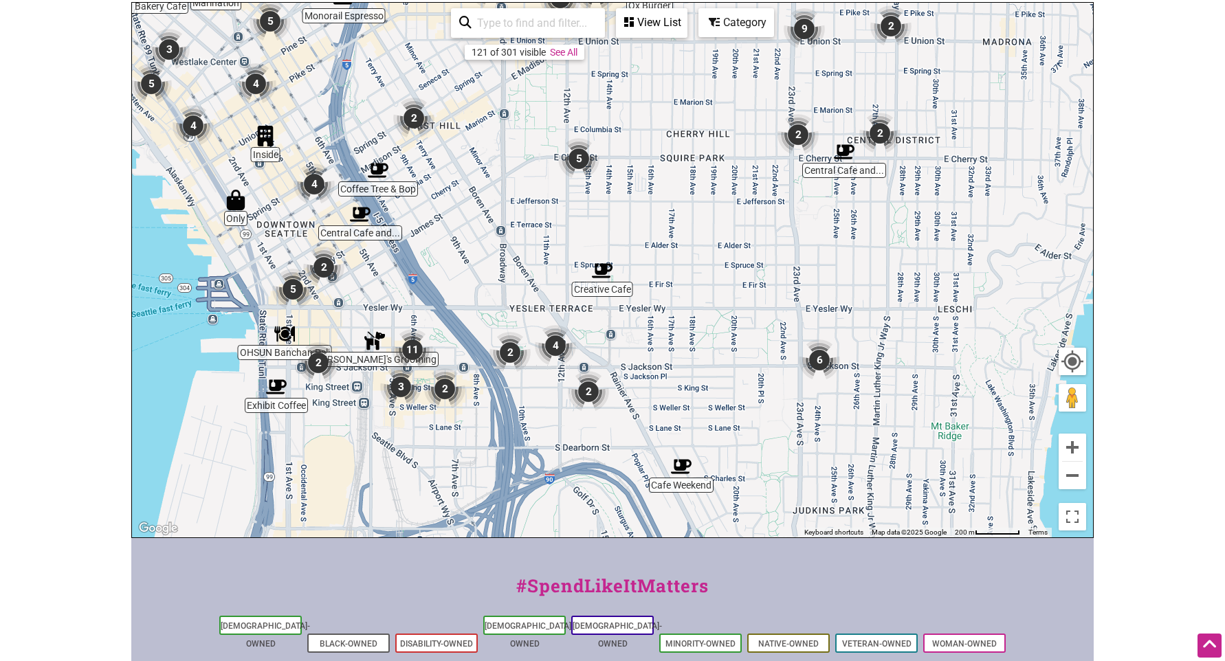
drag, startPoint x: 792, startPoint y: 375, endPoint x: 731, endPoint y: 317, distance: 84.6
click at [731, 317] on div "To navigate, press the arrow keys." at bounding box center [612, 270] width 961 height 535
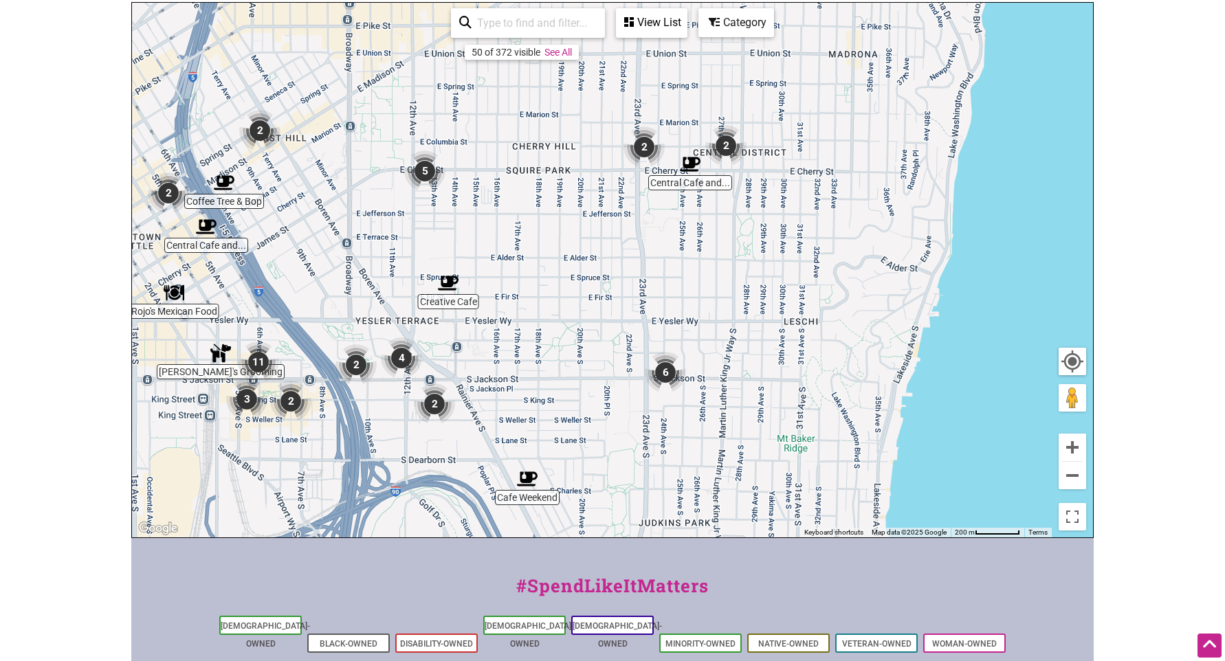
drag, startPoint x: 572, startPoint y: 179, endPoint x: 609, endPoint y: 311, distance: 136.4
click at [609, 311] on div "To navigate, press the arrow keys." at bounding box center [612, 270] width 961 height 535
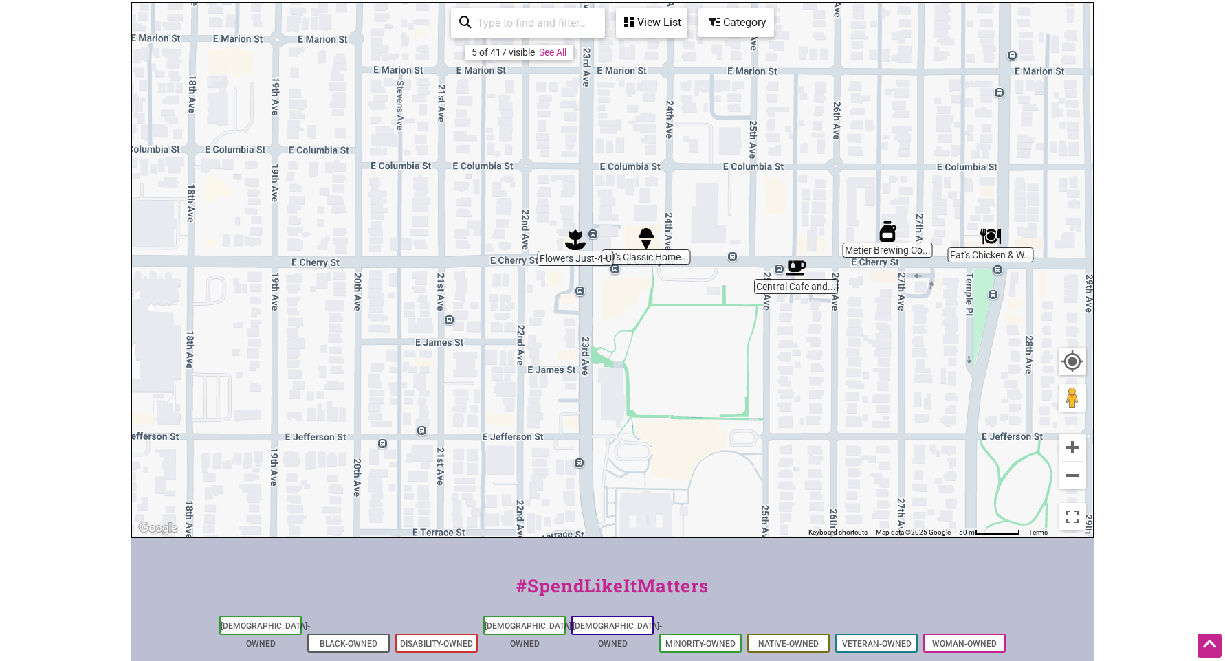
drag, startPoint x: 824, startPoint y: 364, endPoint x: 729, endPoint y: 361, distance: 94.9
click at [729, 361] on div "To navigate, press the arrow keys." at bounding box center [612, 270] width 961 height 535
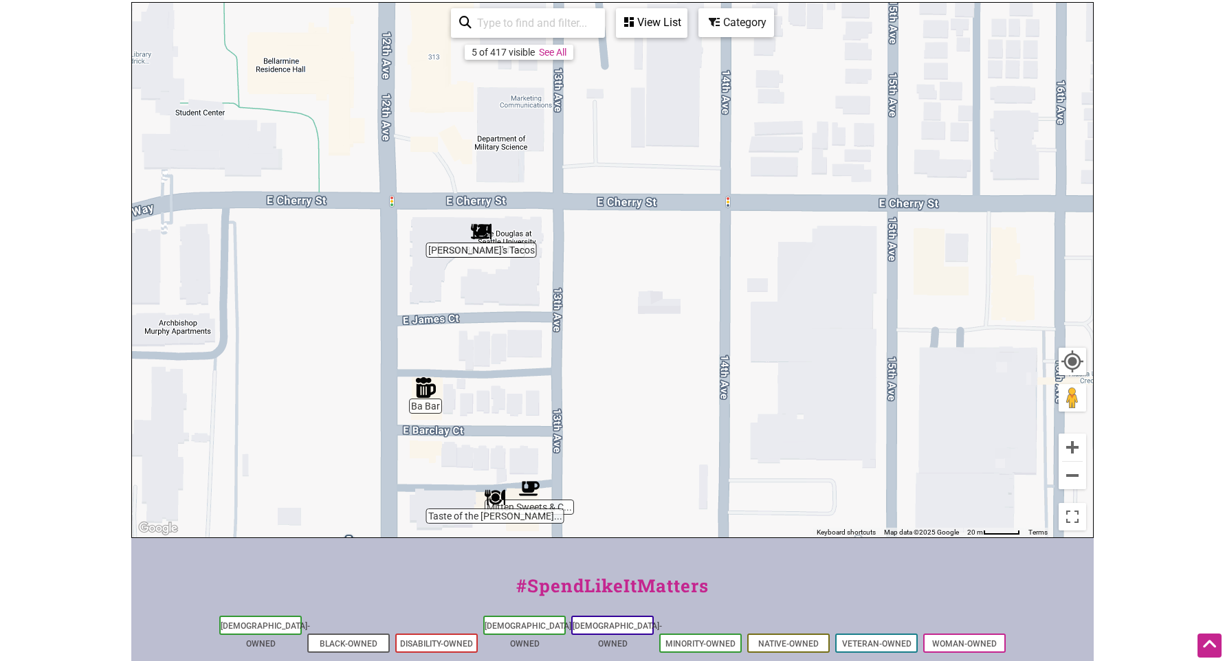
drag, startPoint x: 485, startPoint y: 388, endPoint x: 500, endPoint y: 382, distance: 16.1
click at [500, 382] on div "To navigate, press the arrow keys." at bounding box center [612, 270] width 961 height 535
click at [478, 241] on img "Carmelo's Tacos" at bounding box center [481, 232] width 21 height 21
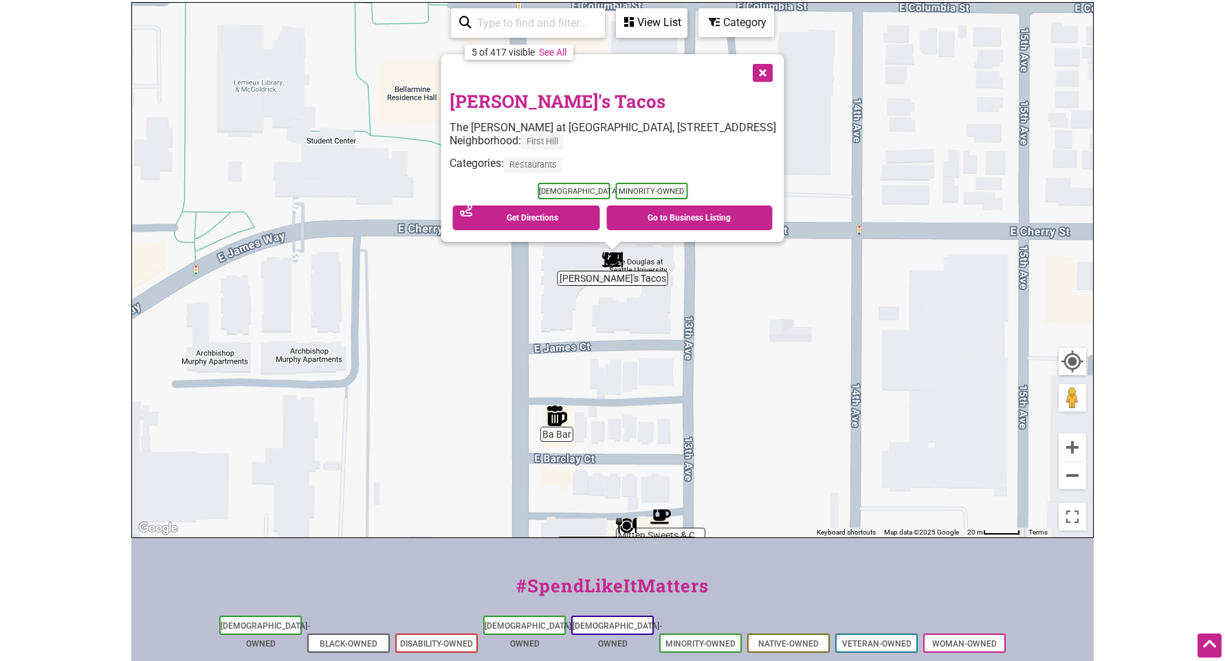
click at [773, 71] on button "Close" at bounding box center [761, 71] width 34 height 34
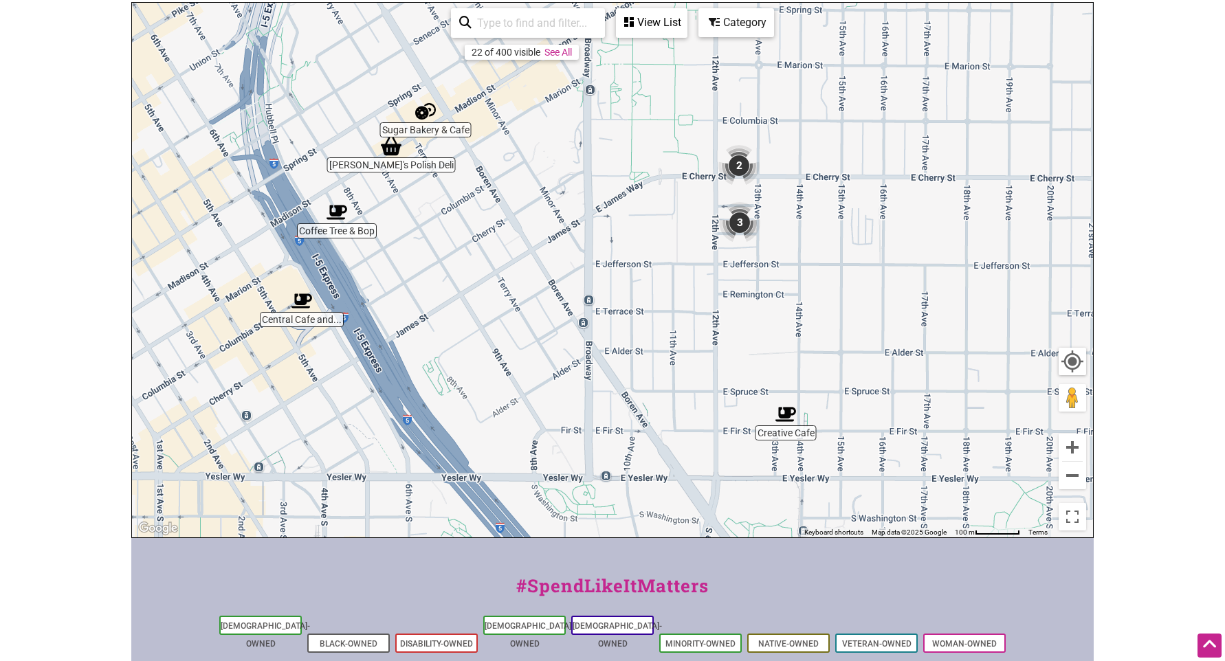
drag, startPoint x: 444, startPoint y: 337, endPoint x: 579, endPoint y: 186, distance: 202.5
click at [579, 186] on div "To navigate, press the arrow keys." at bounding box center [612, 270] width 961 height 535
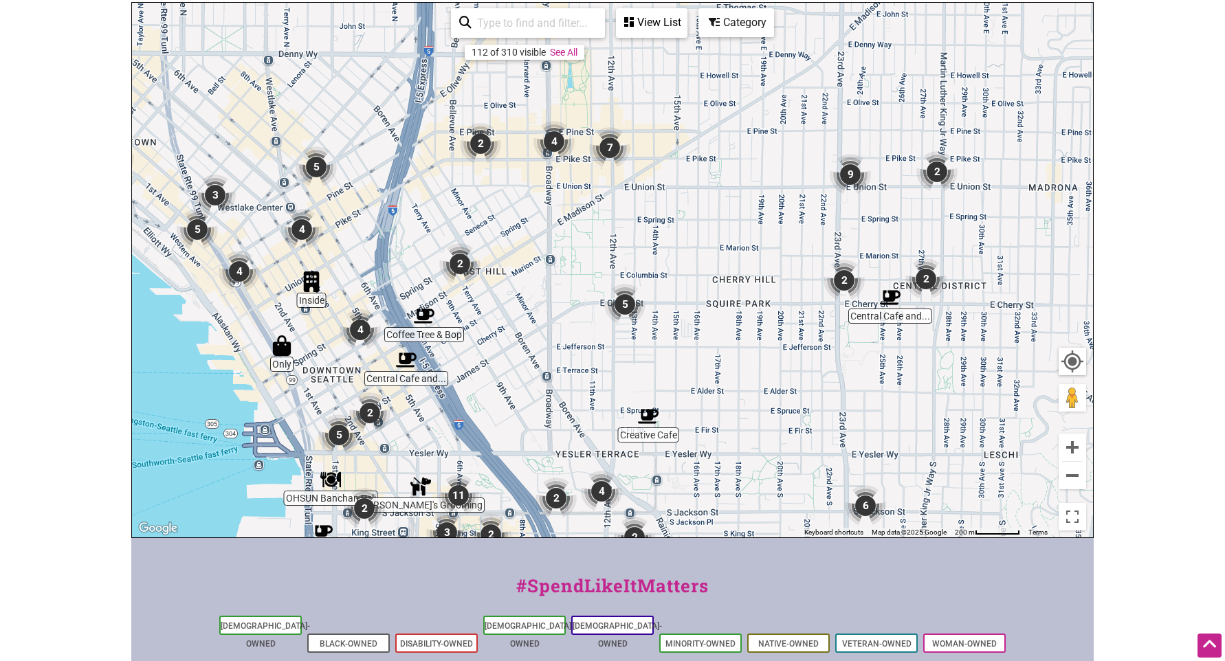
drag, startPoint x: 586, startPoint y: 268, endPoint x: 548, endPoint y: 426, distance: 162.5
click at [548, 426] on div "To navigate, press the arrow keys." at bounding box center [612, 270] width 961 height 535
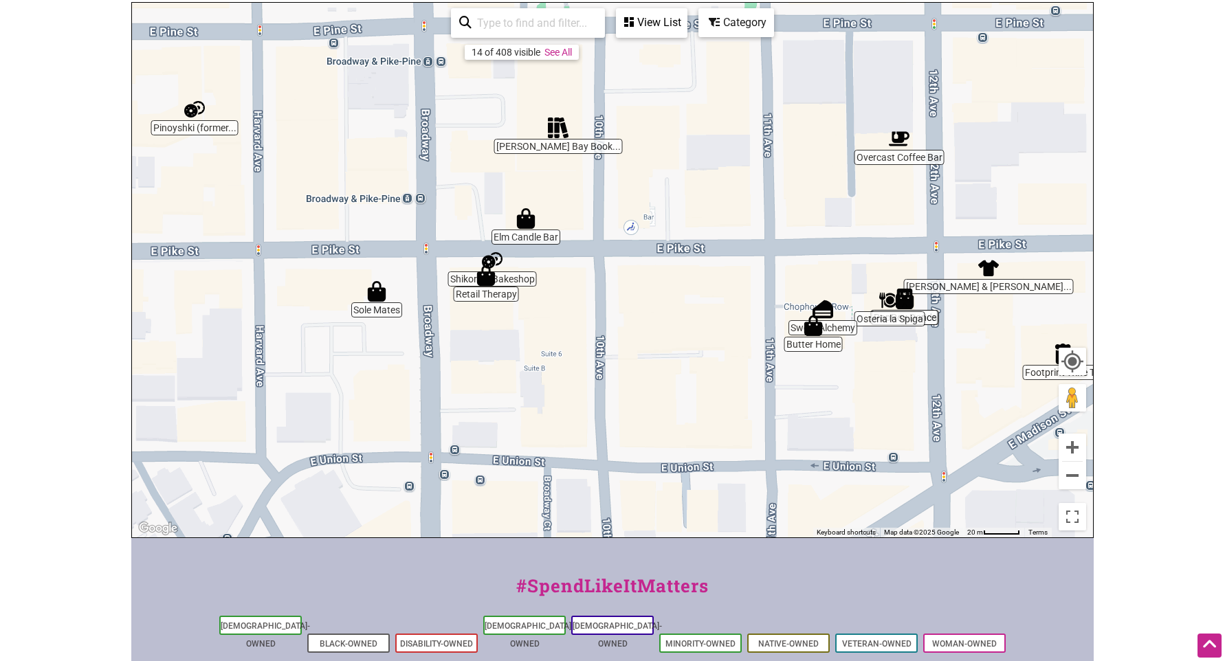
drag, startPoint x: 609, startPoint y: 230, endPoint x: 634, endPoint y: 344, distance: 116.9
click at [634, 344] on div "To navigate, press the arrow keys." at bounding box center [612, 270] width 961 height 535
click at [553, 234] on div "To navigate, press the arrow keys." at bounding box center [612, 270] width 961 height 535
click at [533, 236] on div "To navigate, press the arrow keys." at bounding box center [612, 270] width 961 height 535
click at [523, 214] on img "Elm Candle Bar" at bounding box center [526, 218] width 21 height 21
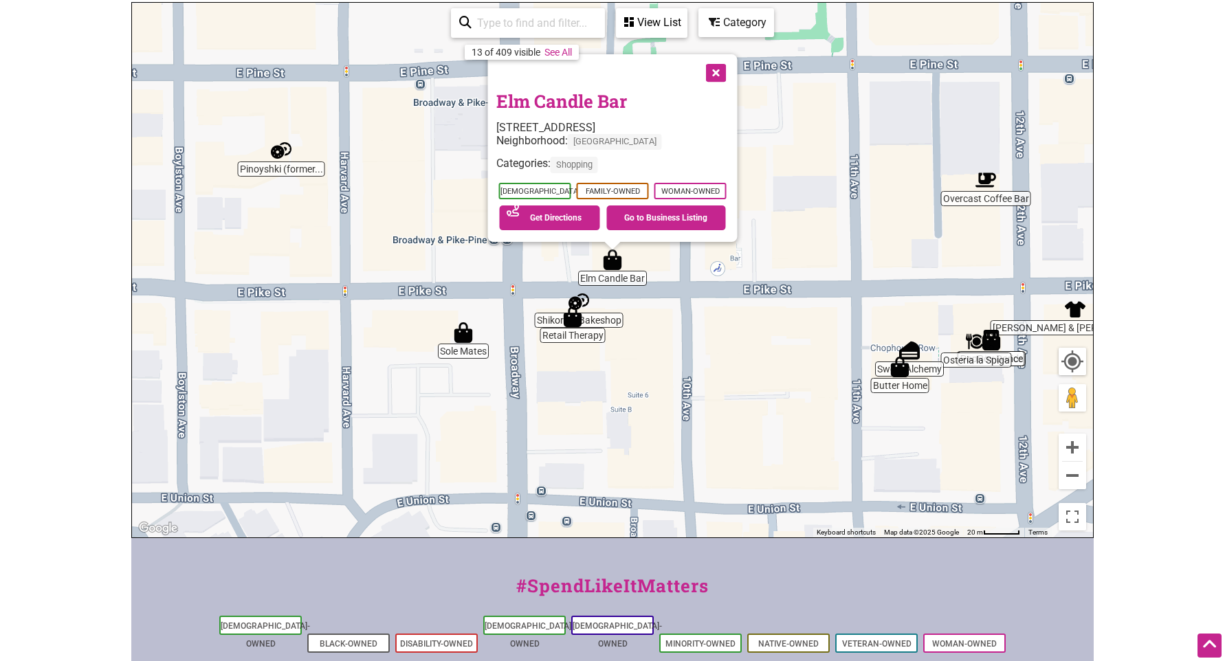
click at [720, 78] on button "Close" at bounding box center [715, 71] width 34 height 34
